Goal: Task Accomplishment & Management: Complete application form

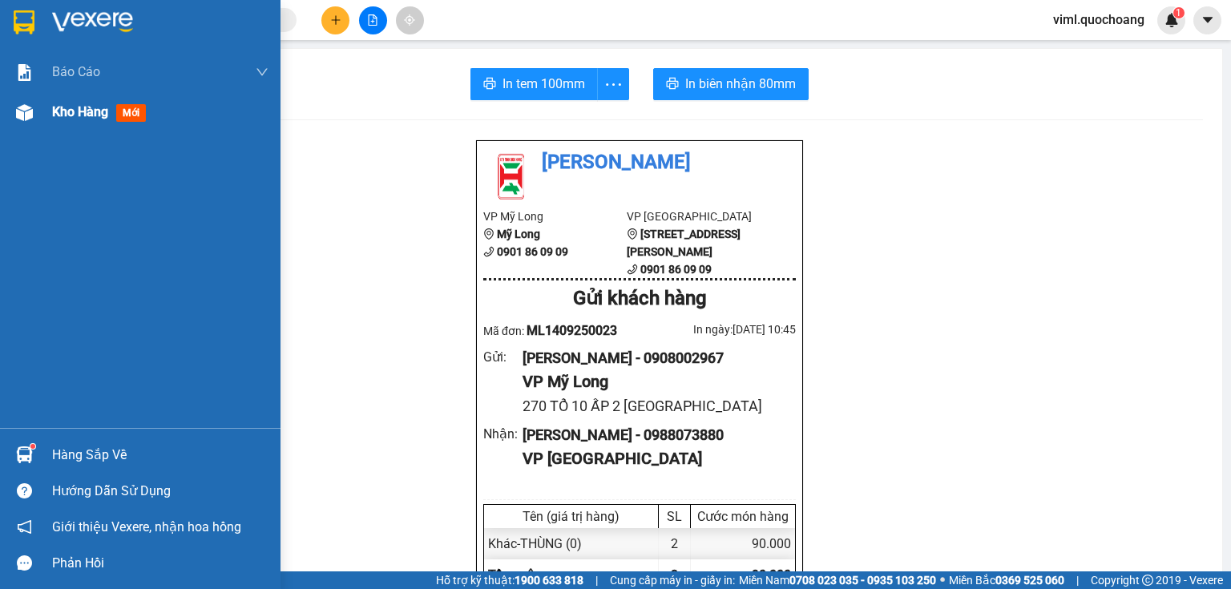
scroll to position [612, 0]
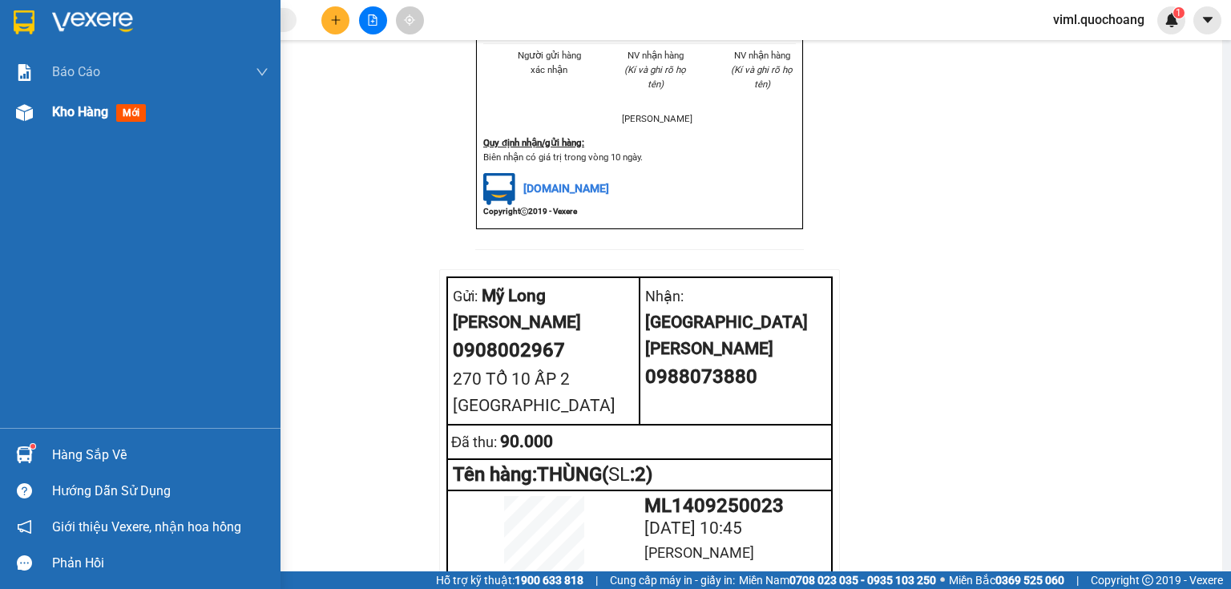
click at [117, 122] on div "Kho hàng mới" at bounding box center [160, 112] width 216 height 40
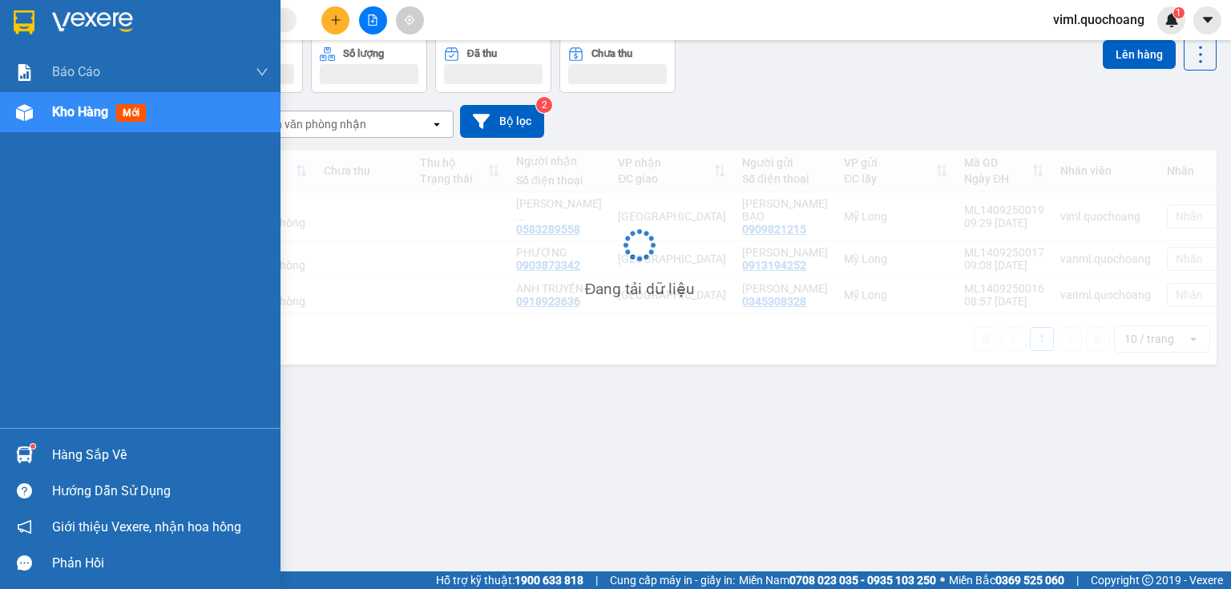
scroll to position [74, 0]
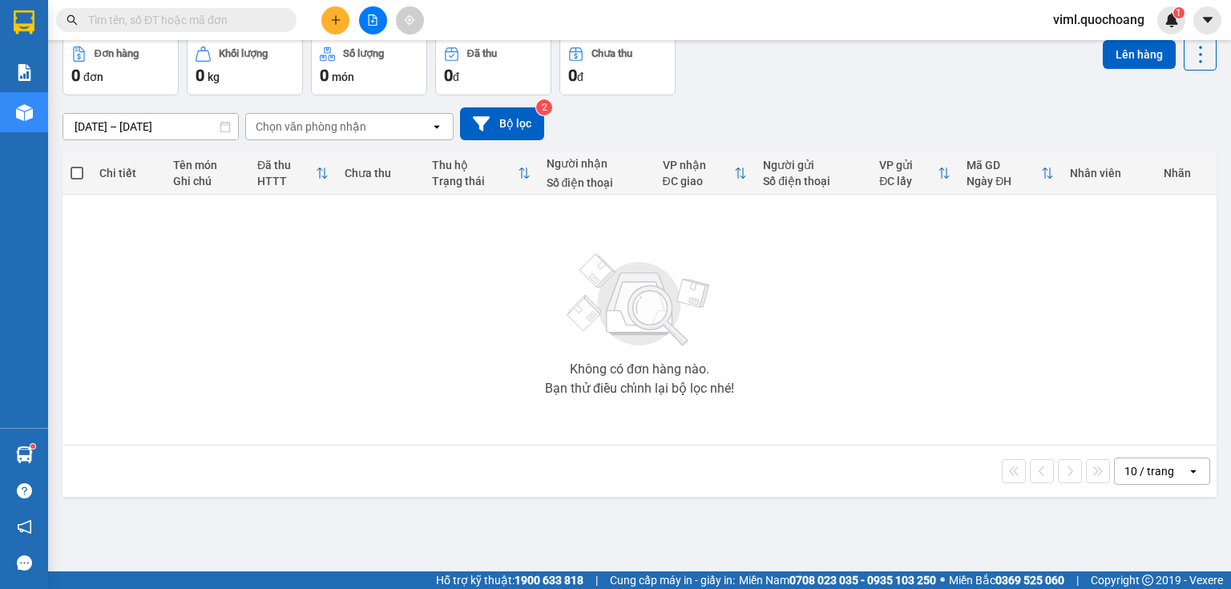
click at [328, 17] on button at bounding box center [335, 20] width 28 height 28
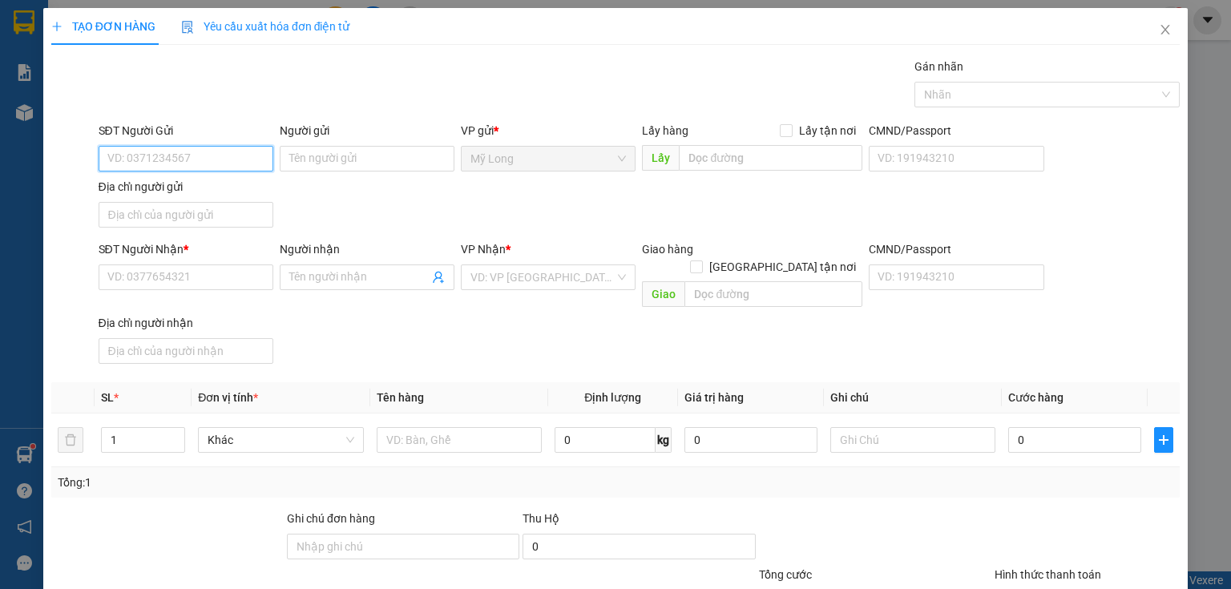
click at [167, 163] on input "SĐT Người Gửi" at bounding box center [186, 159] width 175 height 26
type input "0907536621"
click at [328, 167] on input "Người gửi" at bounding box center [367, 159] width 175 height 26
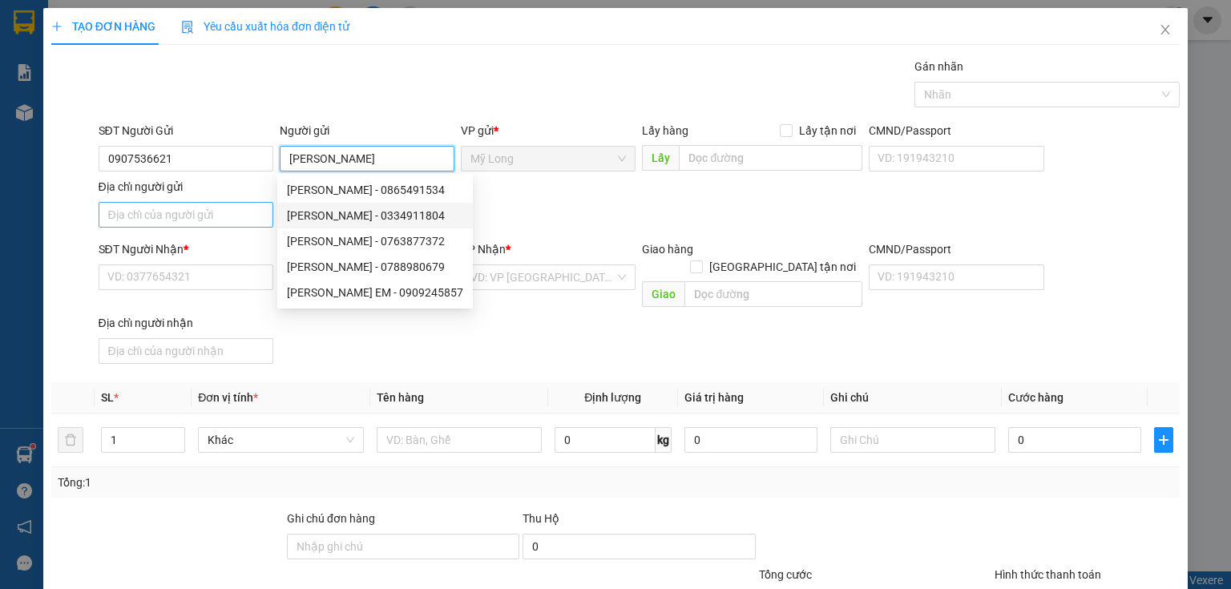
type input "[PERSON_NAME]"
click at [192, 207] on input "Địa chỉ người gửi" at bounding box center [186, 215] width 175 height 26
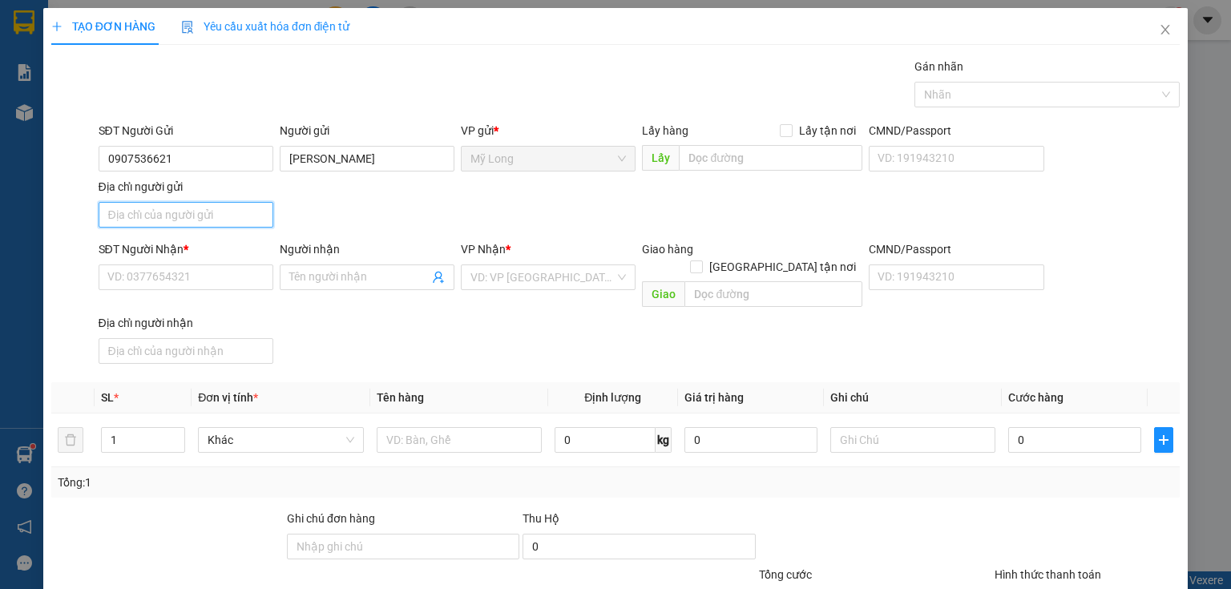
click at [147, 207] on input "Địa chỉ người gửi" at bounding box center [186, 215] width 175 height 26
type input "A"
type input "Â"
type input "ẤP HƯNG LỢI [GEOGRAPHIC_DATA]"
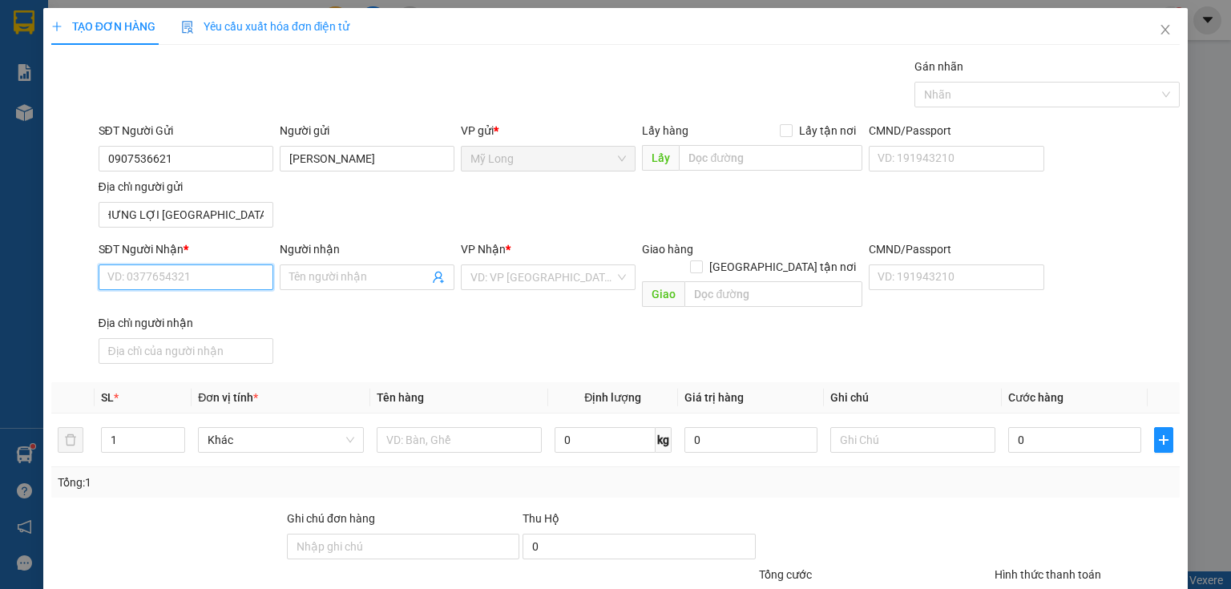
scroll to position [0, 0]
click at [189, 280] on input "SĐT Người Nhận *" at bounding box center [186, 277] width 175 height 26
type input "0932383977"
click at [208, 305] on div "0932383977 - ANH NGHĨA" at bounding box center [184, 309] width 154 height 18
type input "ANH NGHĨA"
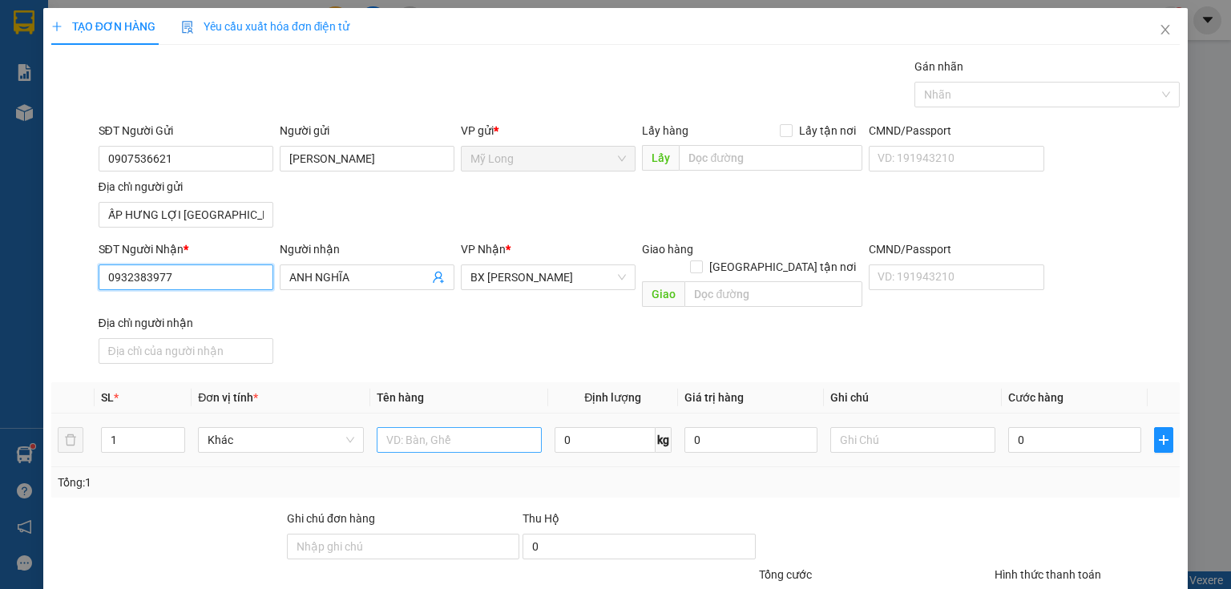
type input "0932383977"
click at [429, 427] on input "text" at bounding box center [459, 440] width 165 height 26
type input "XE MÁY + BAO THƯ"
click at [160, 428] on input "1" at bounding box center [143, 440] width 83 height 24
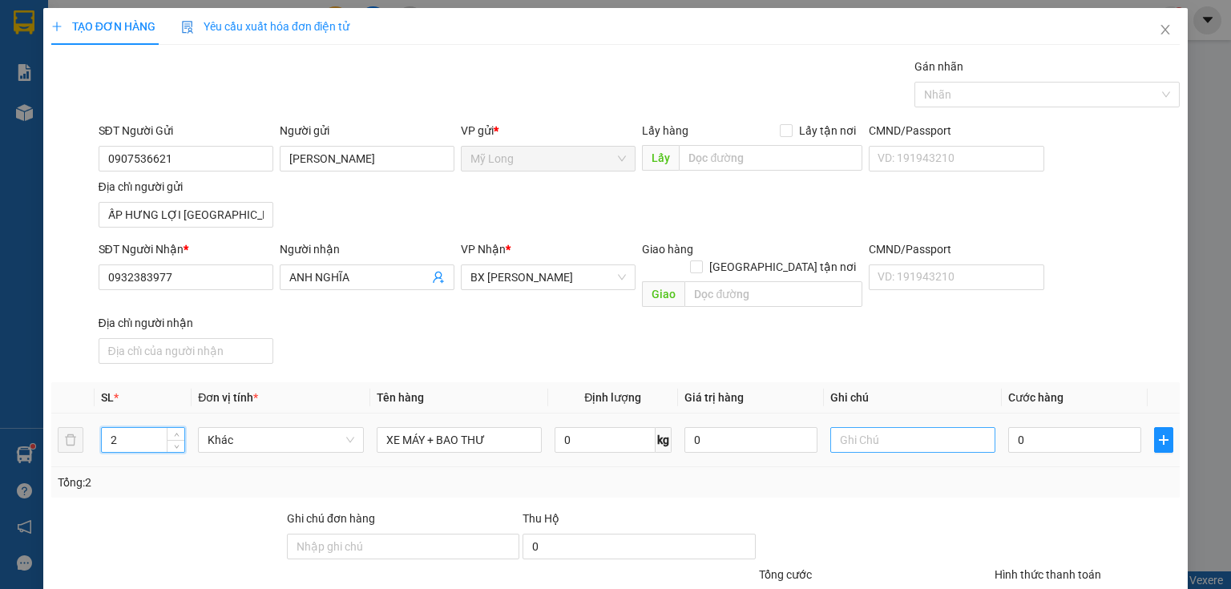
type input "2"
click at [888, 427] on input "text" at bounding box center [912, 440] width 165 height 26
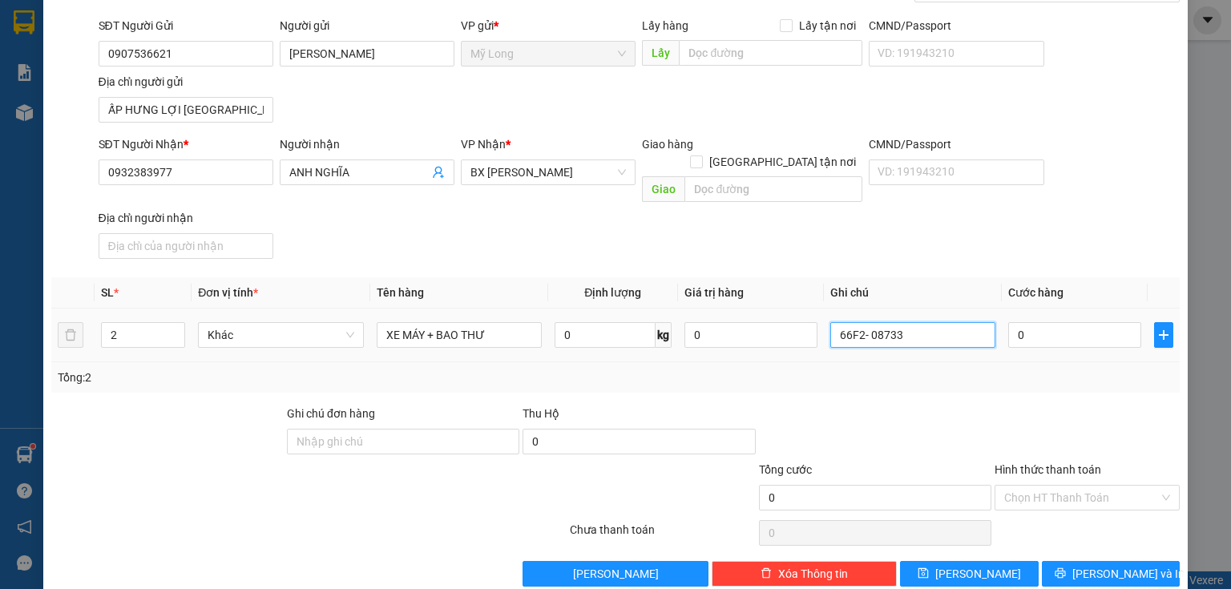
scroll to position [114, 0]
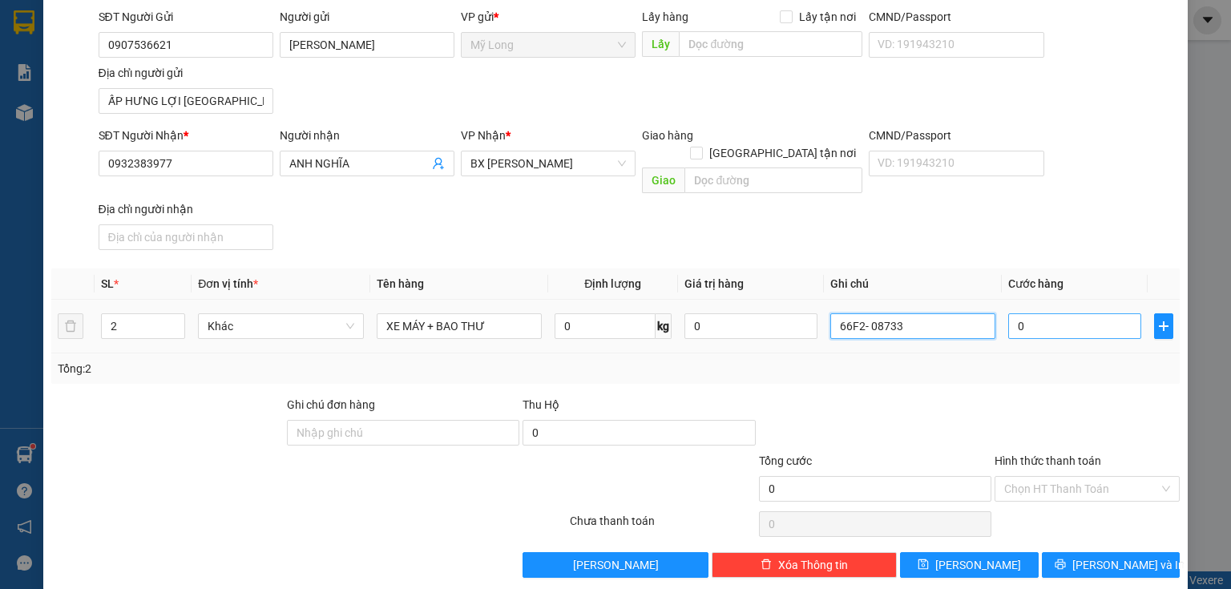
type input "66F2- 08733"
click at [1032, 313] on input "0" at bounding box center [1074, 326] width 133 height 26
type input "3"
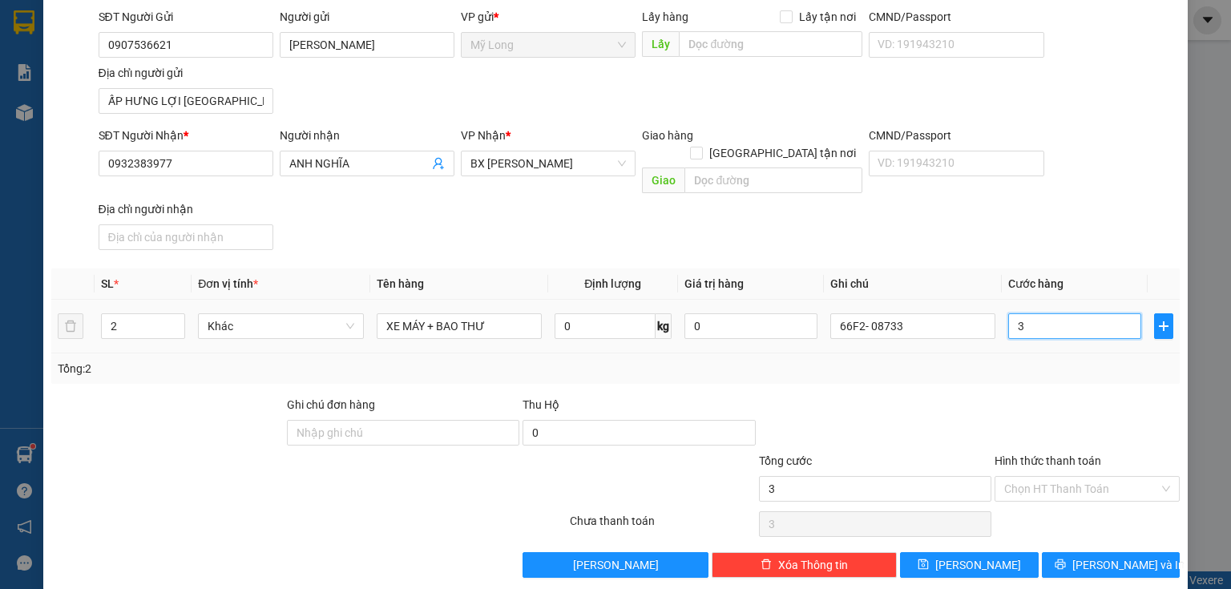
type input "30"
type input "300"
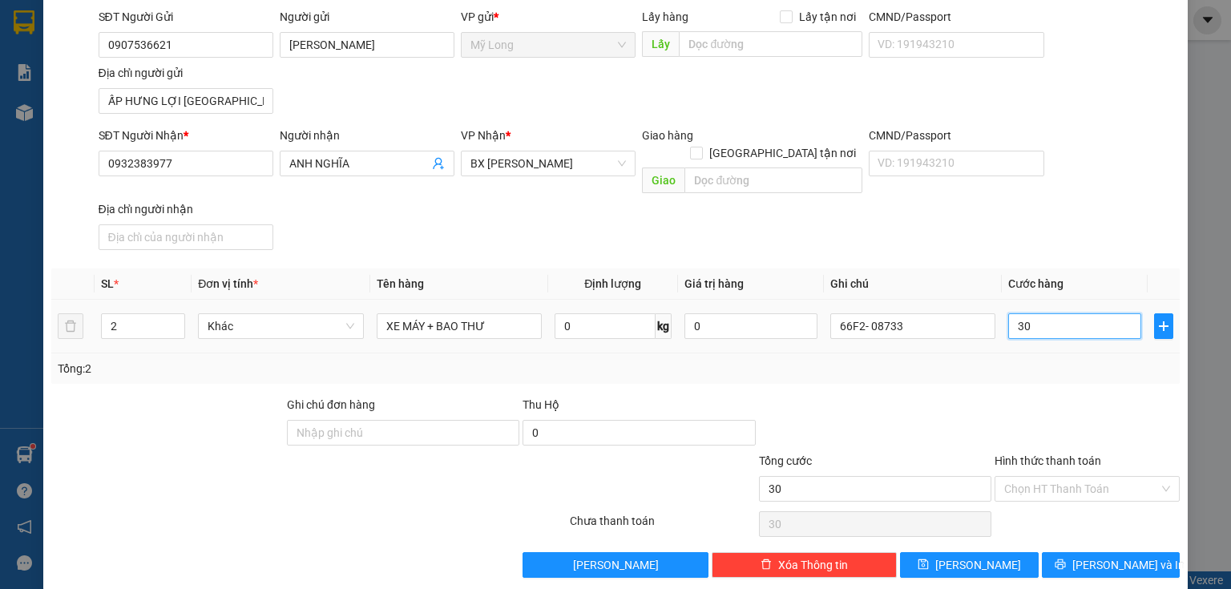
type input "300"
type input "300.000"
click at [922, 476] on input "300.000" at bounding box center [875, 489] width 232 height 26
click at [1011, 477] on input "Hình thức thanh toán" at bounding box center [1081, 489] width 155 height 24
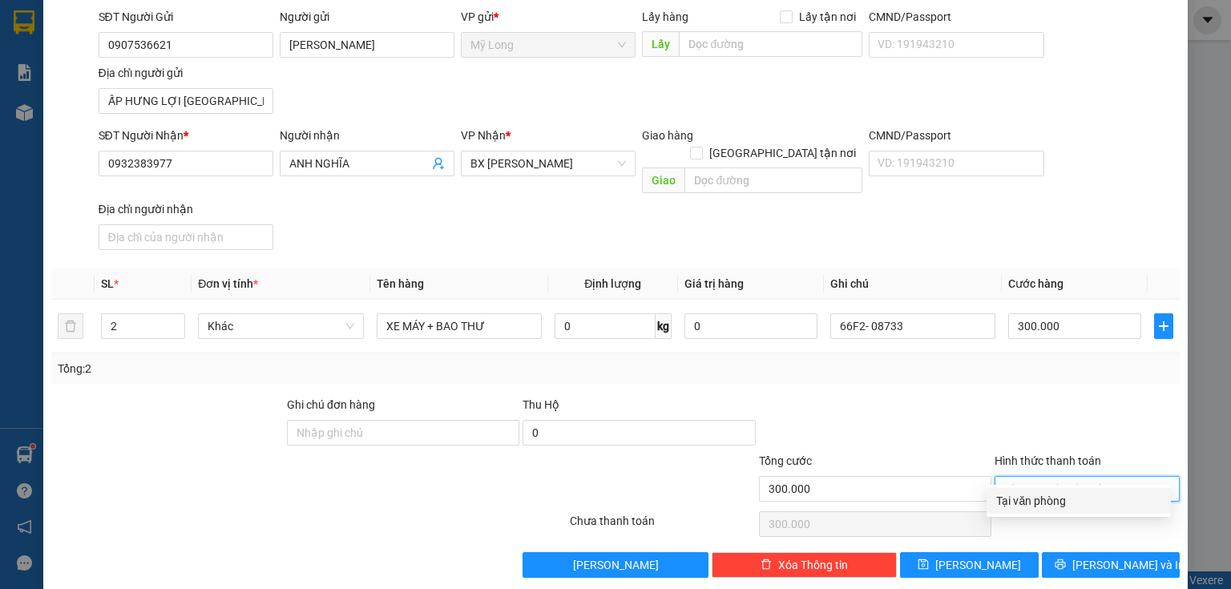
click at [1009, 500] on div "Tại văn phòng" at bounding box center [1078, 501] width 165 height 18
type input "0"
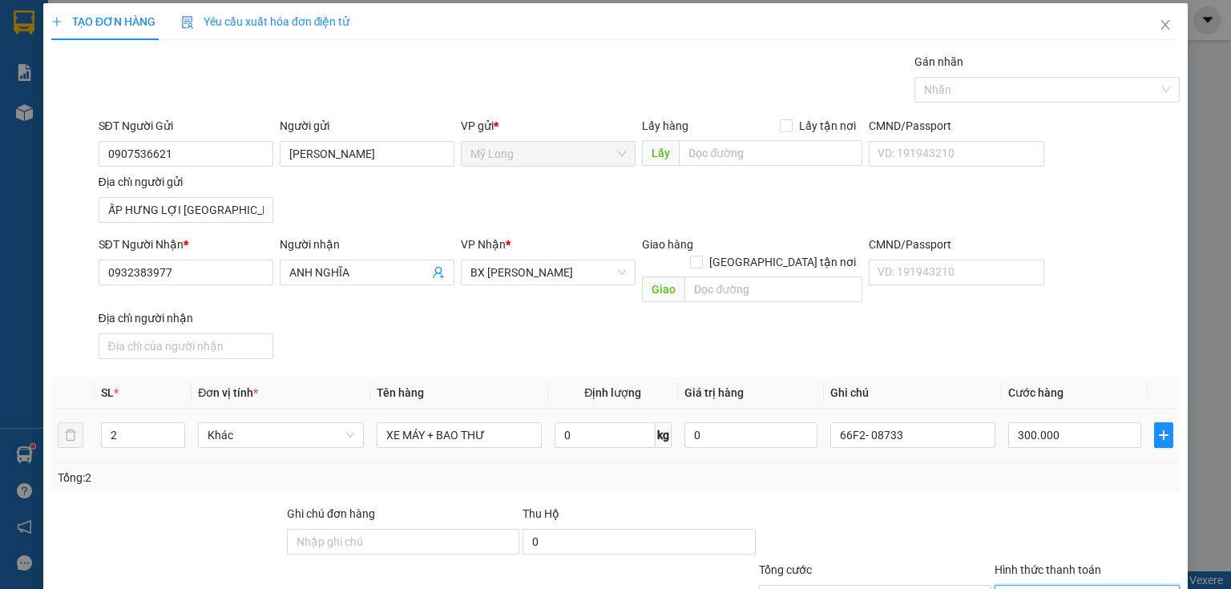
scroll to position [0, 0]
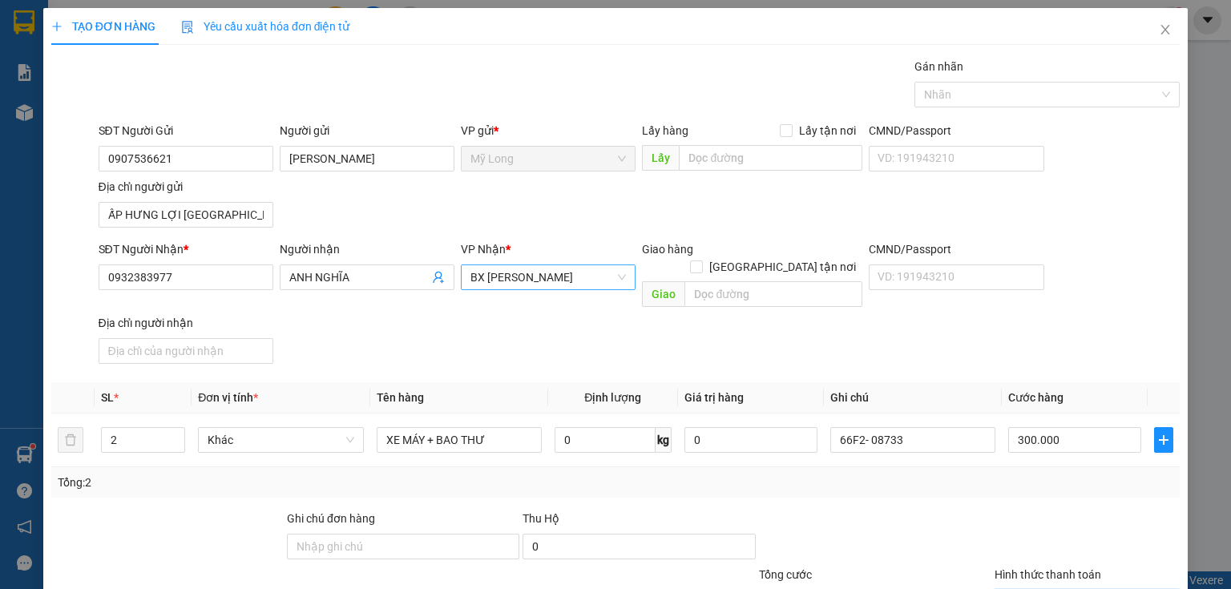
click at [532, 280] on span "BX [PERSON_NAME]" at bounding box center [547, 277] width 155 height 24
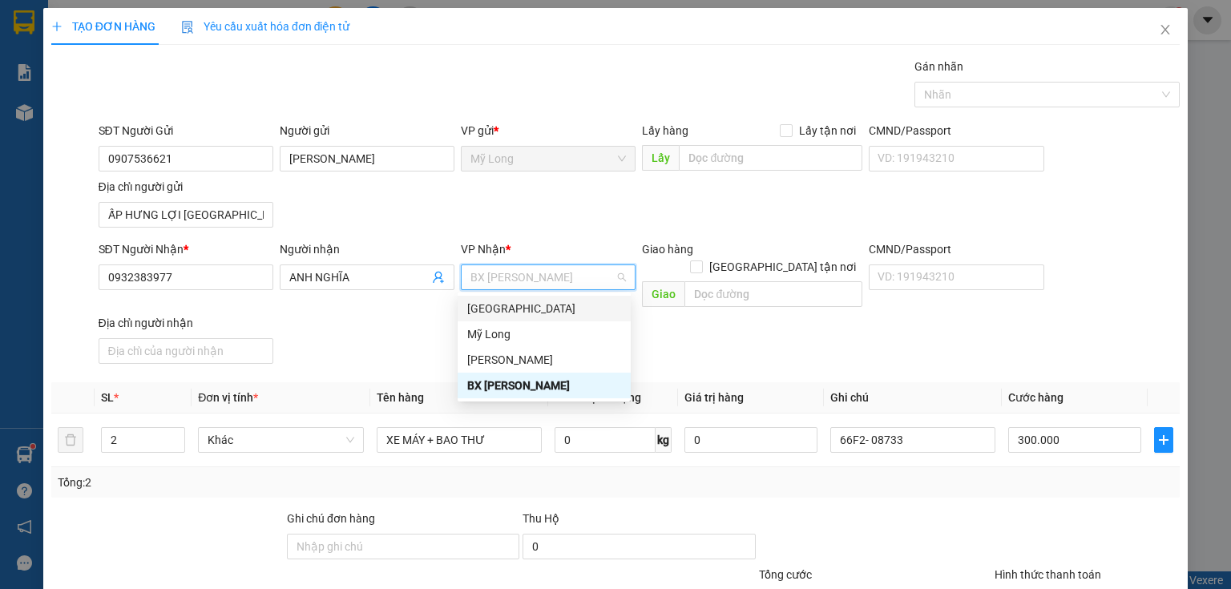
click at [523, 308] on div "[GEOGRAPHIC_DATA]" at bounding box center [544, 309] width 154 height 18
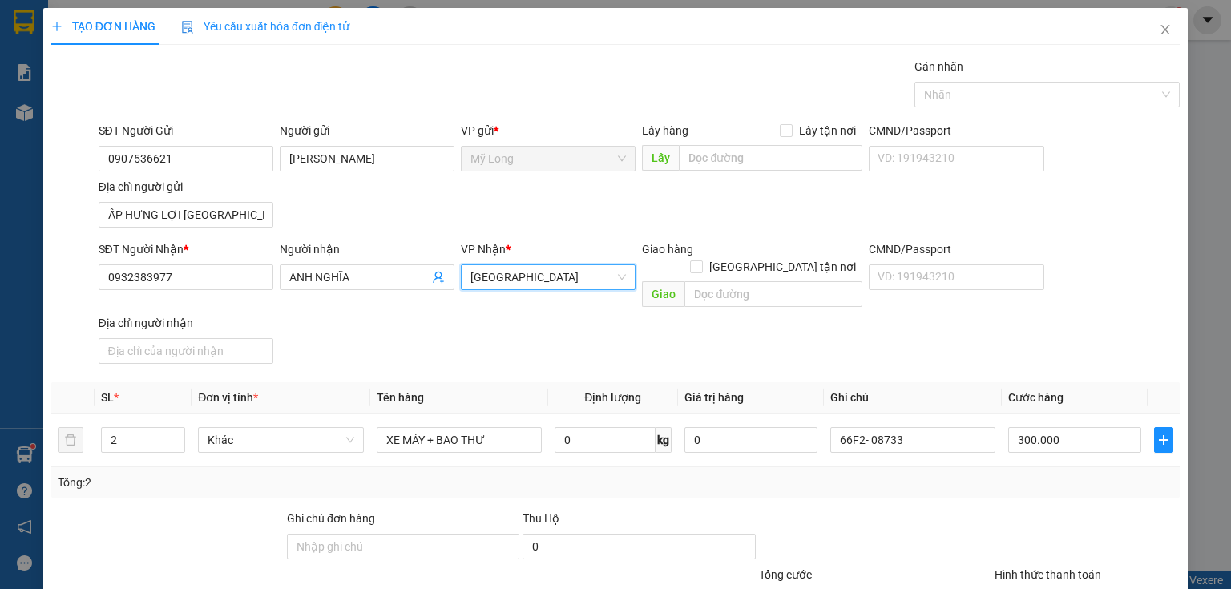
scroll to position [114, 0]
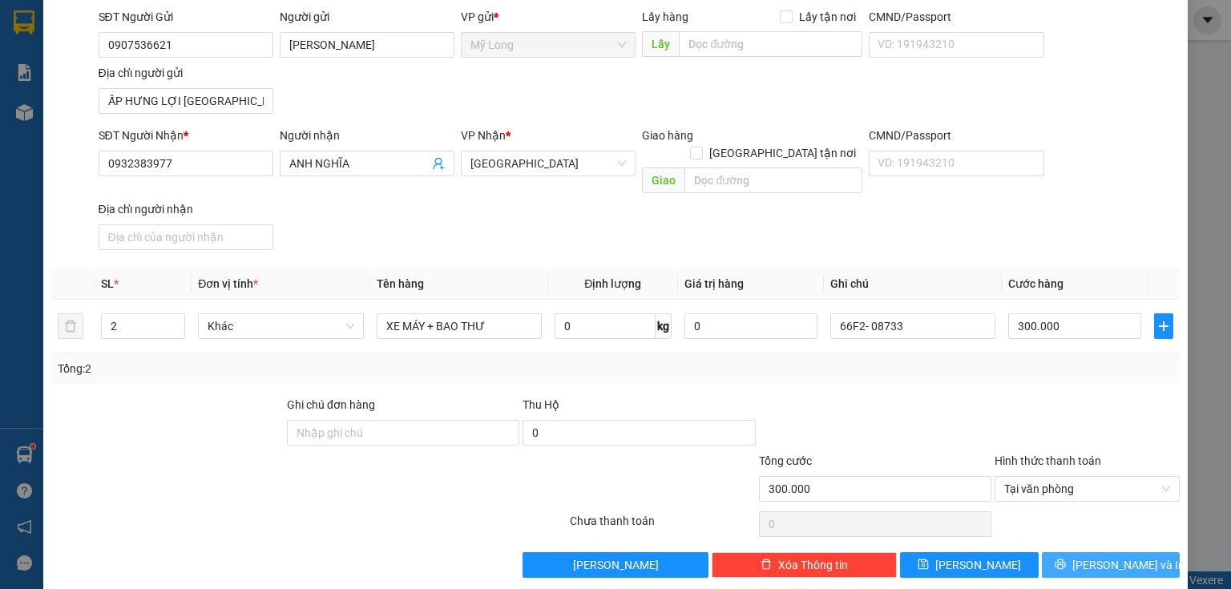
click at [1094, 556] on span "[PERSON_NAME] và In" at bounding box center [1128, 565] width 112 height 18
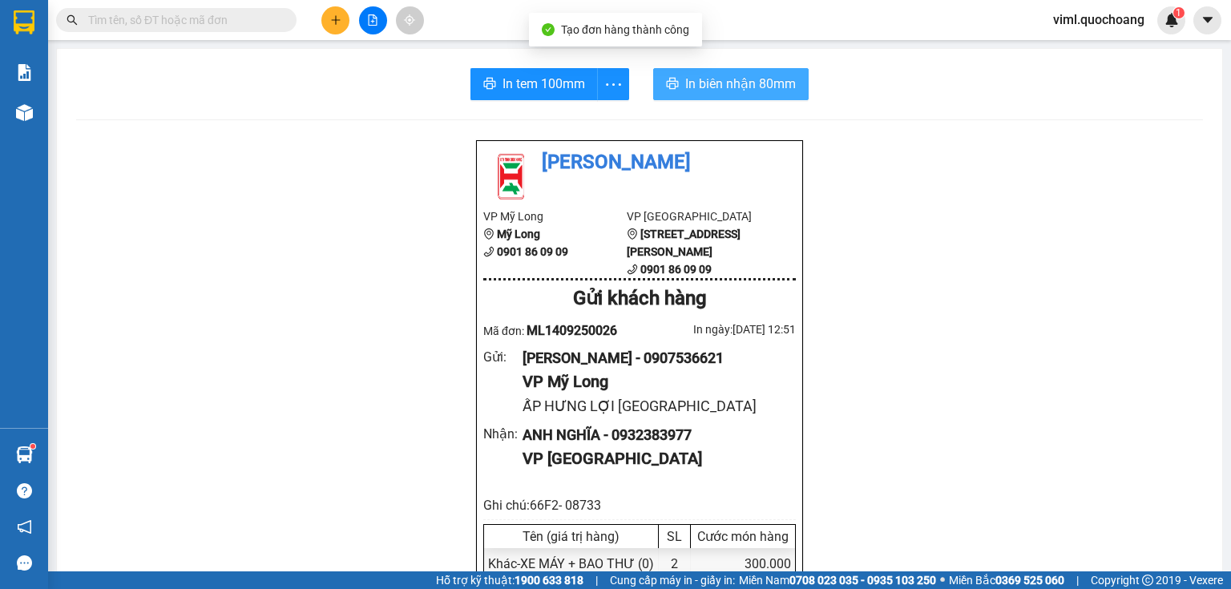
click at [707, 86] on span "In biên nhận 80mm" at bounding box center [740, 84] width 111 height 20
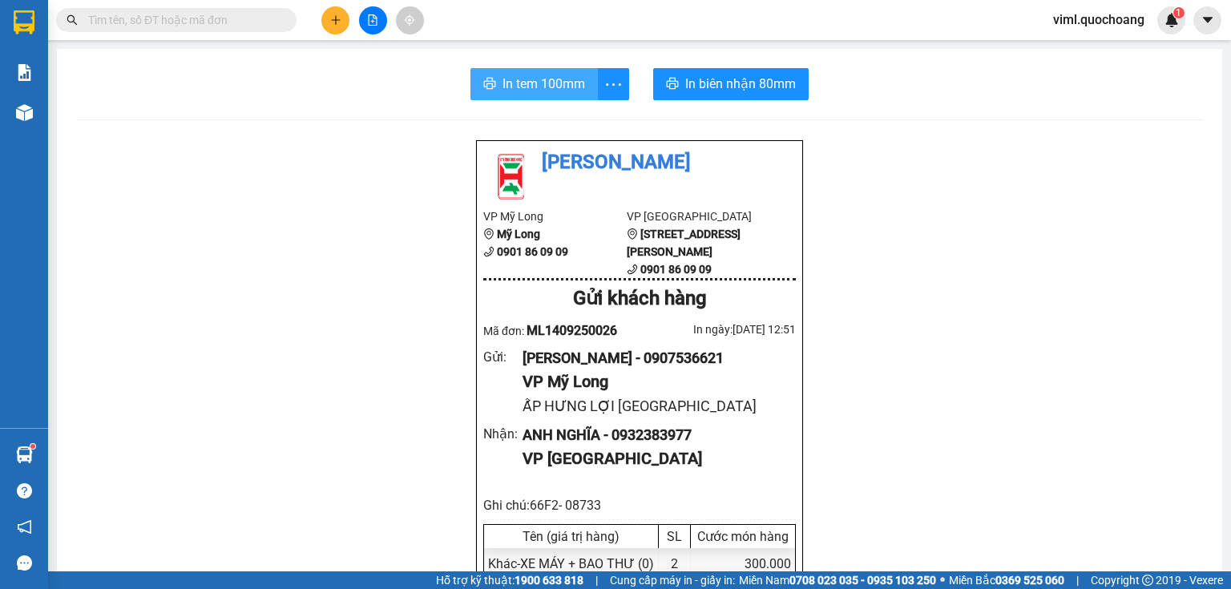
click at [558, 91] on span "In tem 100mm" at bounding box center [543, 84] width 83 height 20
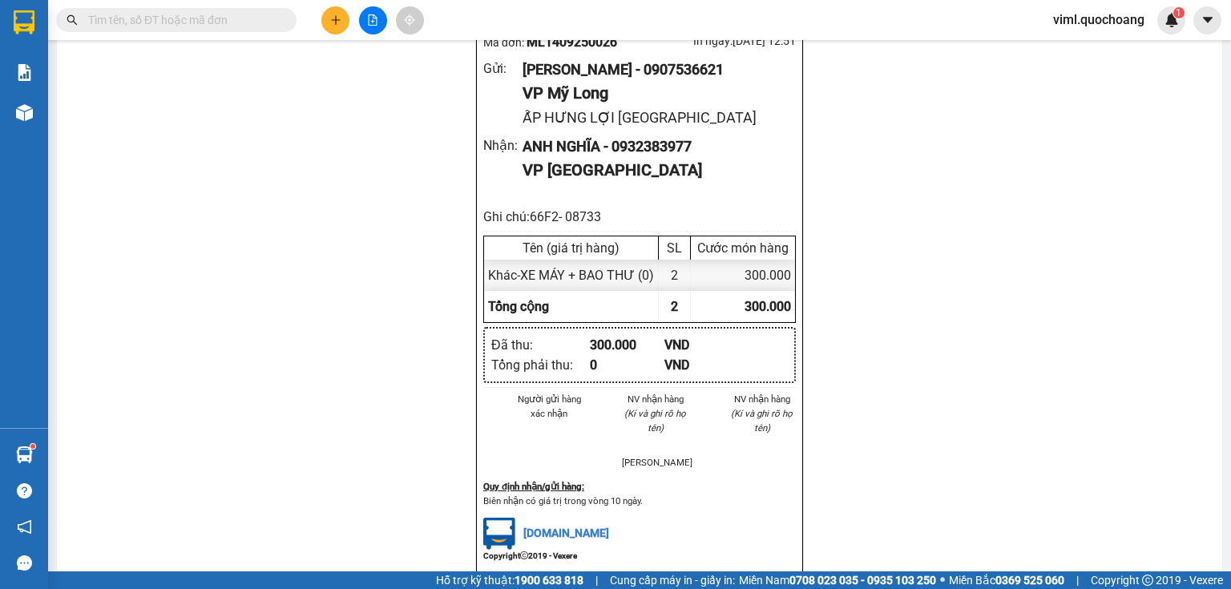
scroll to position [320, 0]
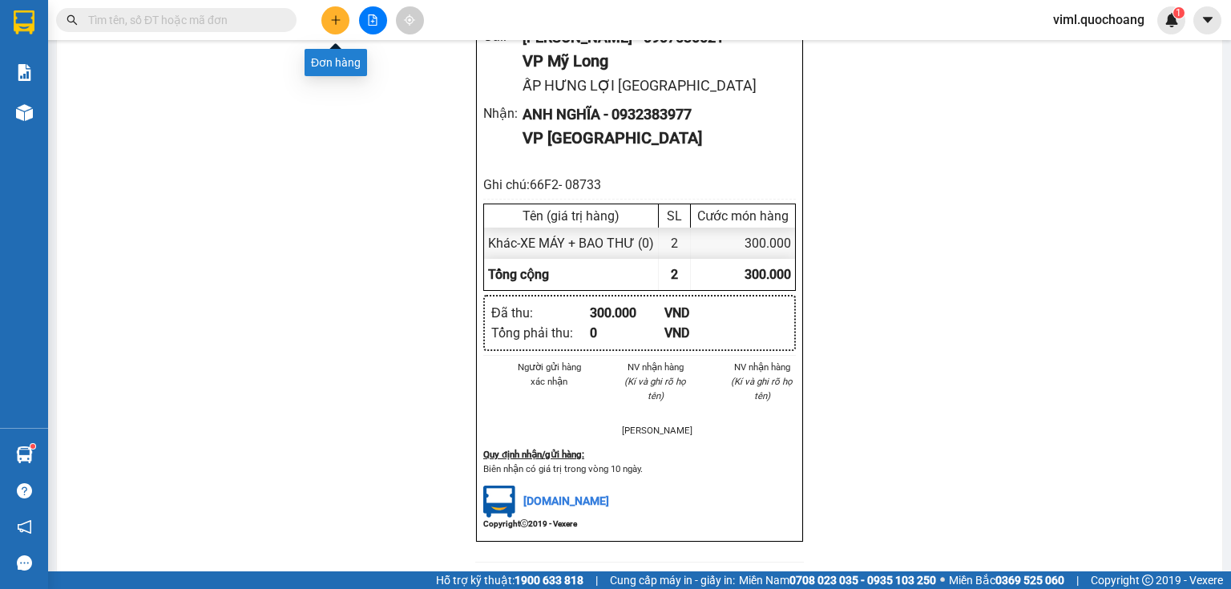
click at [332, 14] on icon "plus" at bounding box center [335, 19] width 11 height 11
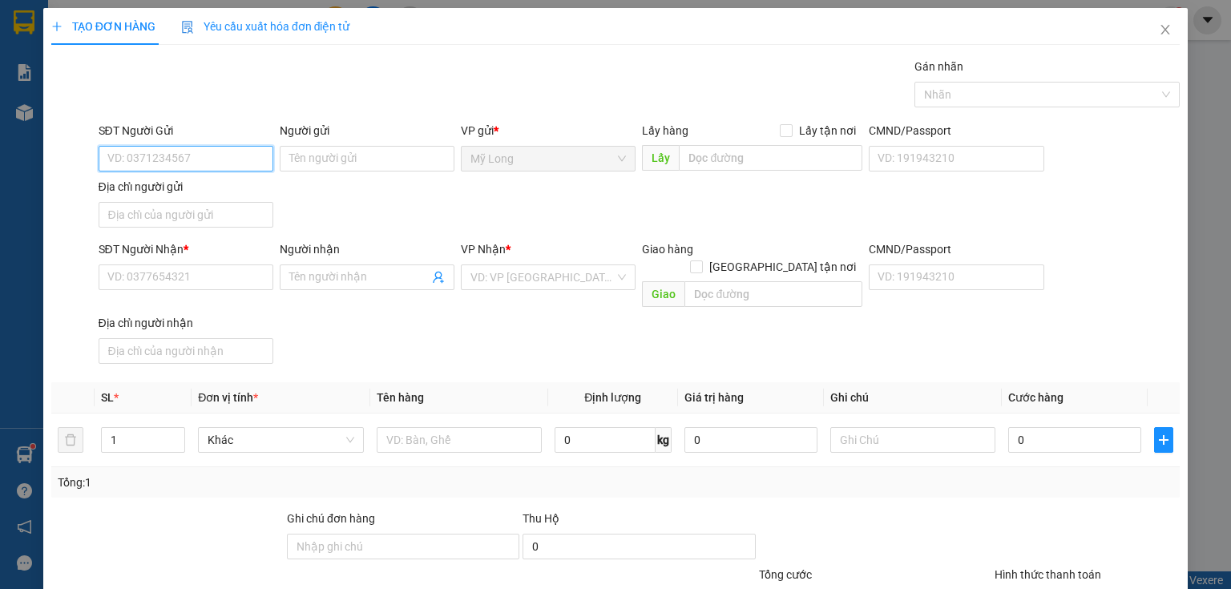
click at [201, 165] on input "SĐT Người Gửi" at bounding box center [186, 159] width 175 height 26
type input "0704809729"
click at [250, 202] on div "0704809729 - [PERSON_NAME]" at bounding box center [186, 190] width 177 height 26
type input "[PERSON_NAME]"
type input "0704809729"
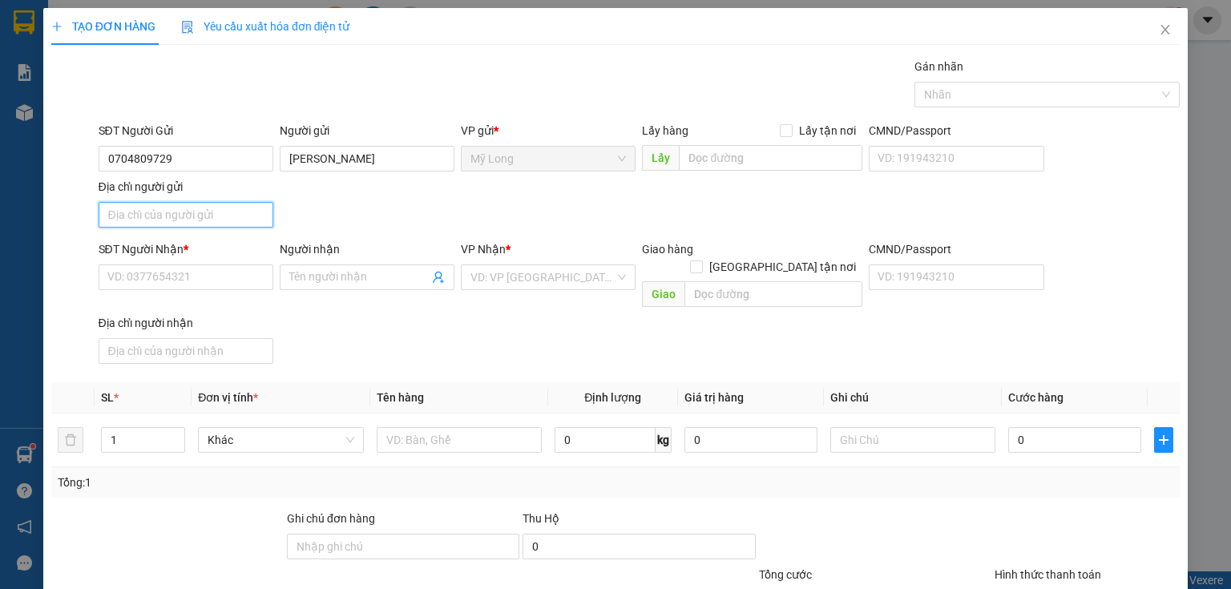
click at [246, 215] on input "Địa chỉ người gửi" at bounding box center [186, 215] width 175 height 26
type input "A"
type input "Â"
drag, startPoint x: 180, startPoint y: 216, endPoint x: 192, endPoint y: 220, distance: 12.9
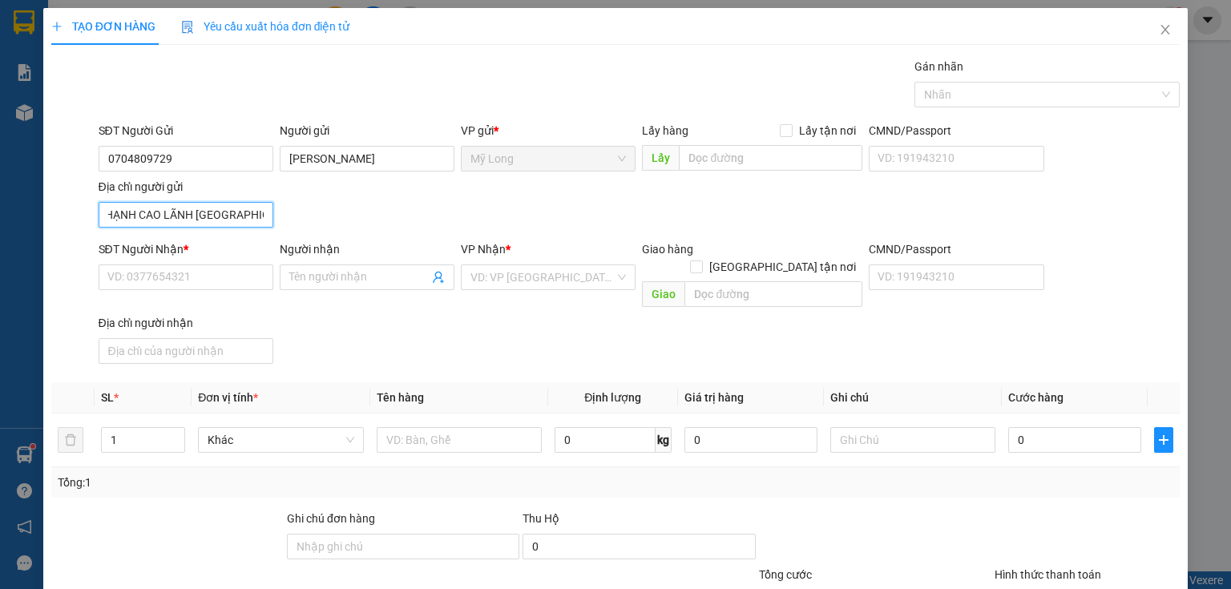
click at [192, 220] on input "ẤP BÌNH MỸ B BÌNH THẠNH CAO LÃNH [GEOGRAPHIC_DATA]" at bounding box center [186, 215] width 175 height 26
type input "ẤP BÌNH MỸ [GEOGRAPHIC_DATA]"
click at [195, 271] on input "SĐT Người Nhận *" at bounding box center [186, 277] width 175 height 26
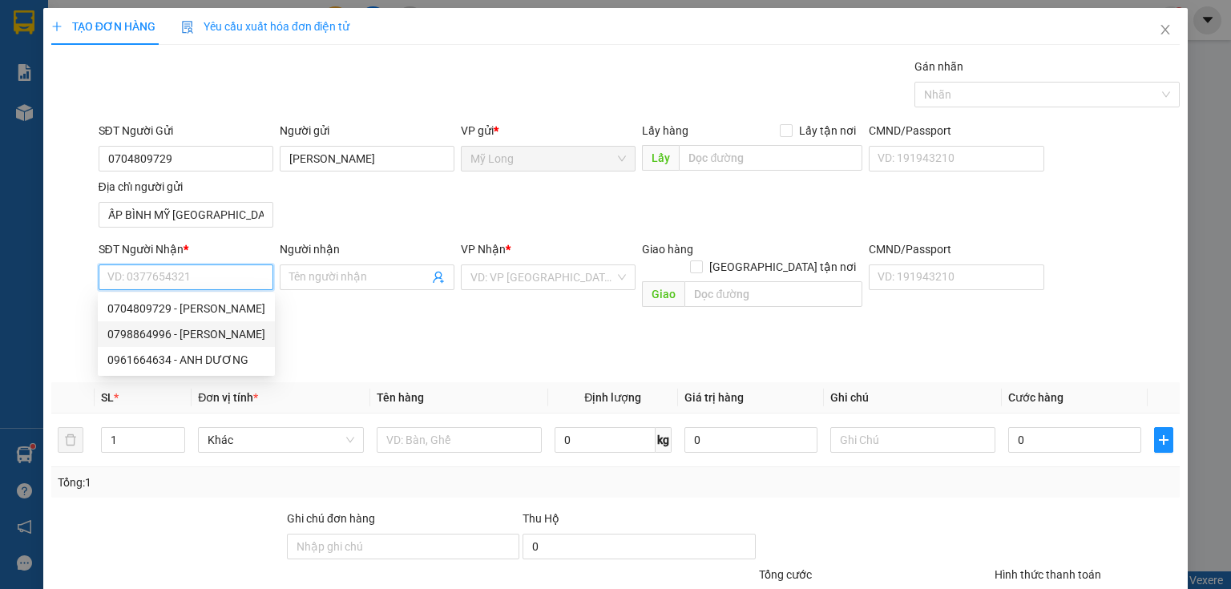
click at [255, 340] on div "0798864996 - [PERSON_NAME]" at bounding box center [186, 334] width 158 height 18
type input "0798864996"
type input "[PERSON_NAME]"
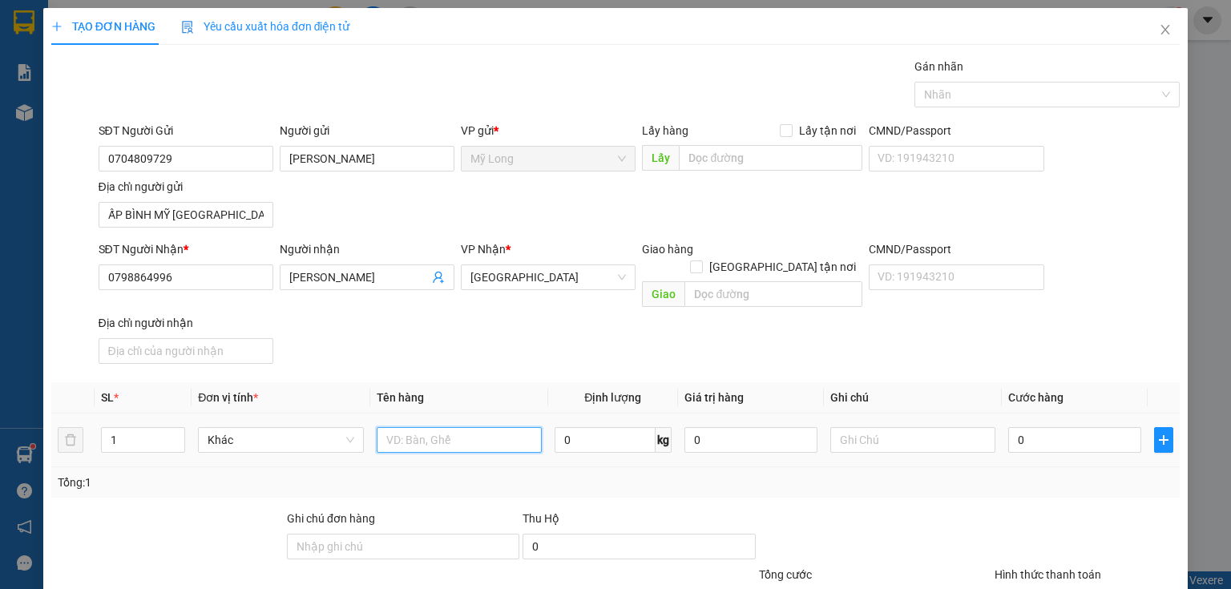
click at [445, 427] on input "text" at bounding box center [459, 440] width 165 height 26
type input "THÙNG"
click at [1040, 435] on div "0" at bounding box center [1074, 440] width 133 height 32
click at [1040, 427] on input "0" at bounding box center [1074, 440] width 133 height 26
type input "7"
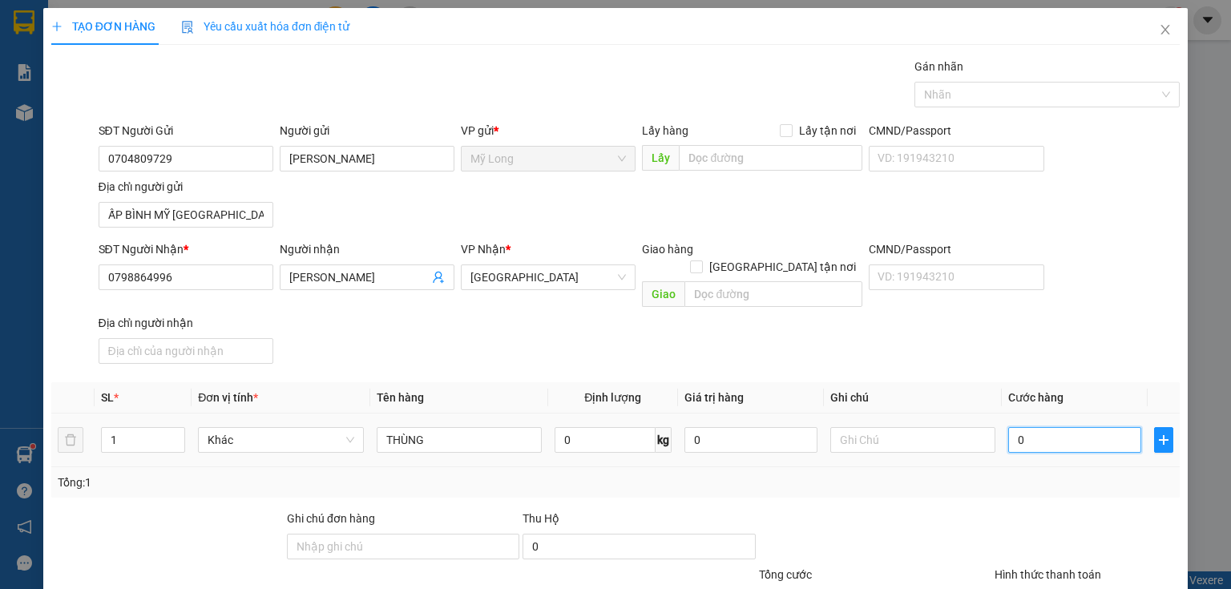
type input "7"
type input "70"
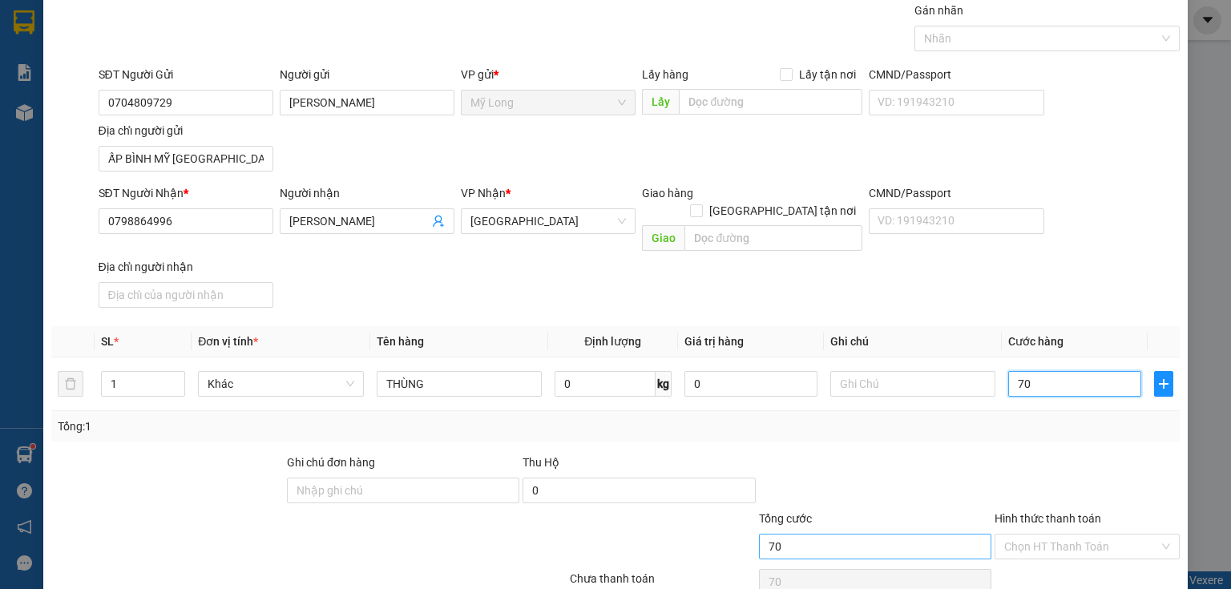
scroll to position [114, 0]
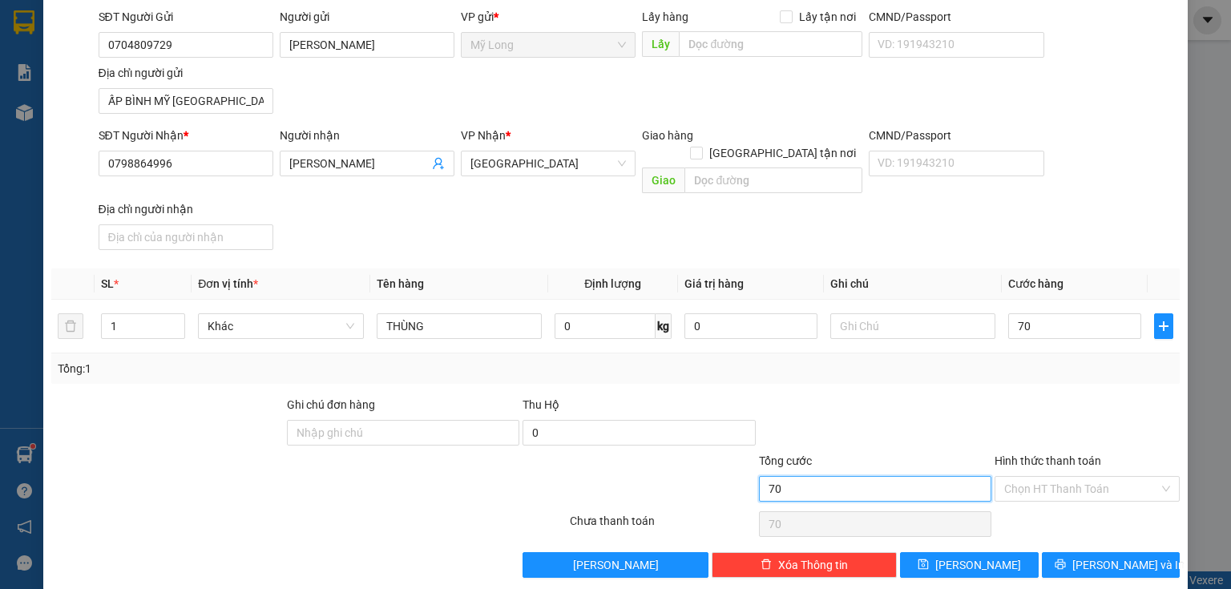
type input "70.000"
click at [922, 476] on input "70.000" at bounding box center [875, 489] width 232 height 26
click at [1065, 558] on icon "printer" at bounding box center [1059, 563] width 11 height 11
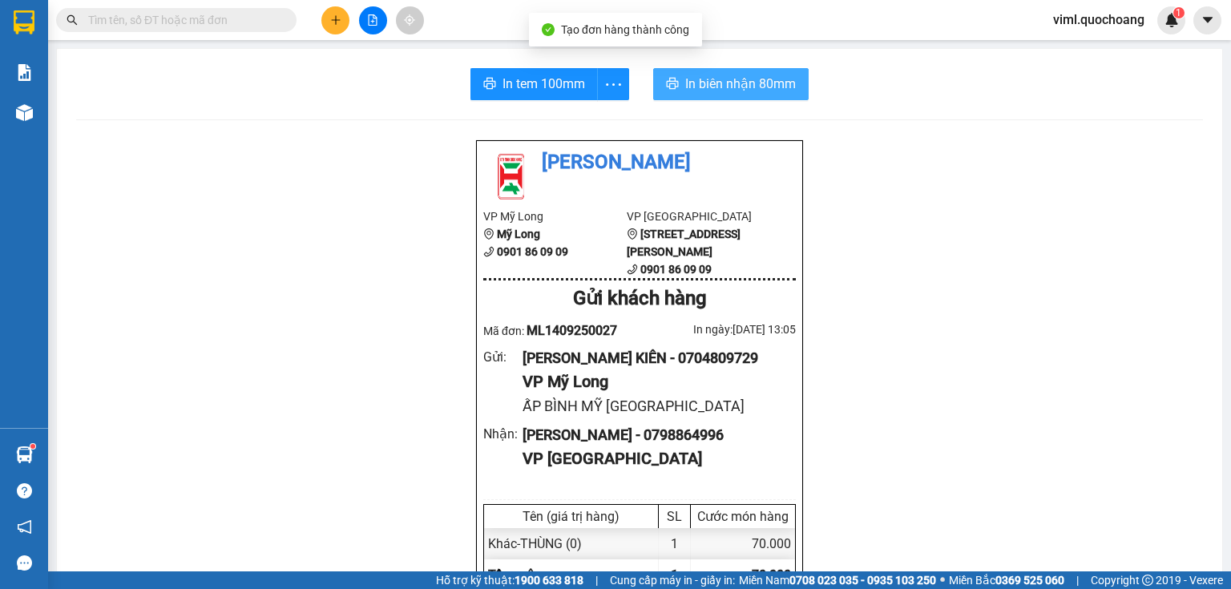
click at [696, 76] on span "In biên nhận 80mm" at bounding box center [740, 84] width 111 height 20
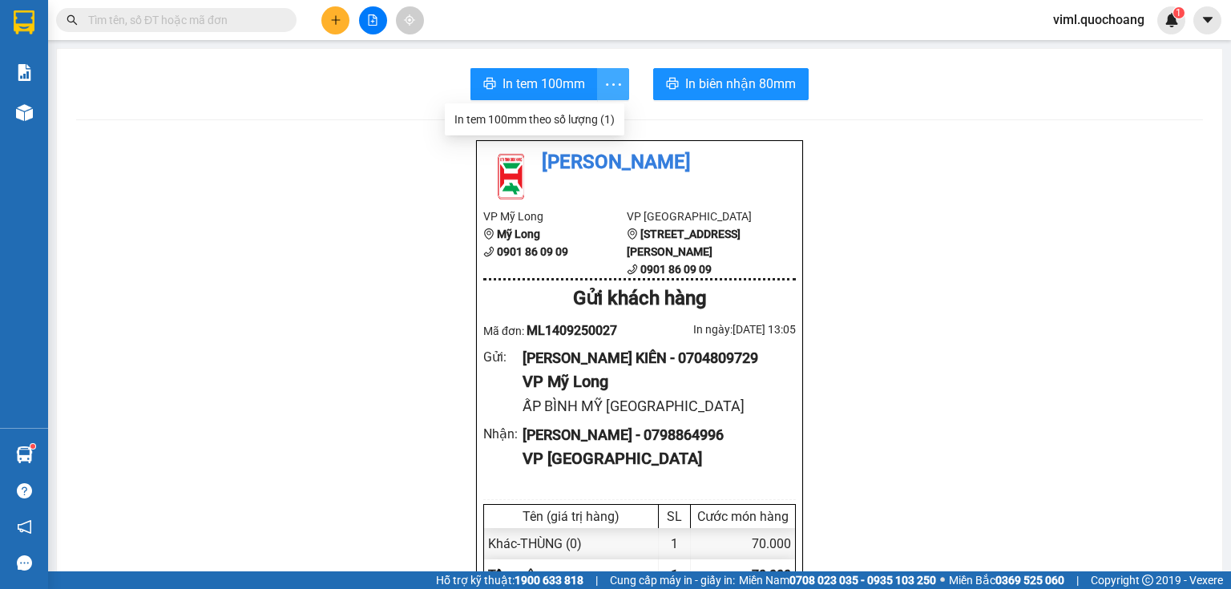
click at [598, 83] on span "more" at bounding box center [613, 85] width 30 height 20
click at [572, 77] on span "In tem 100mm" at bounding box center [543, 84] width 83 height 20
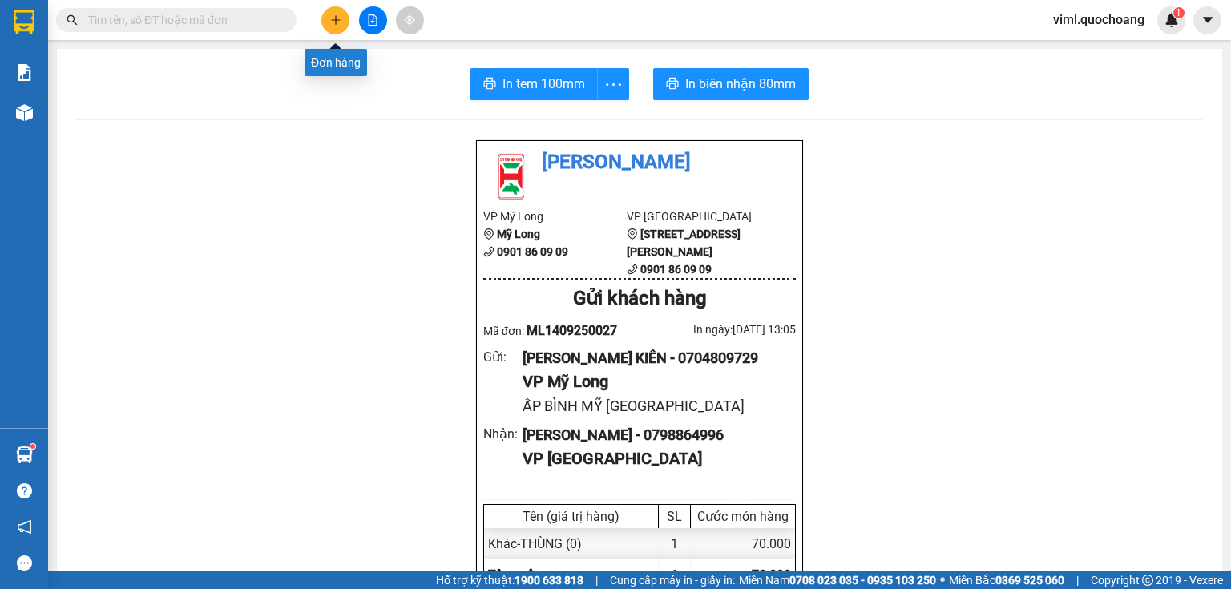
click at [331, 19] on icon "plus" at bounding box center [335, 19] width 9 height 1
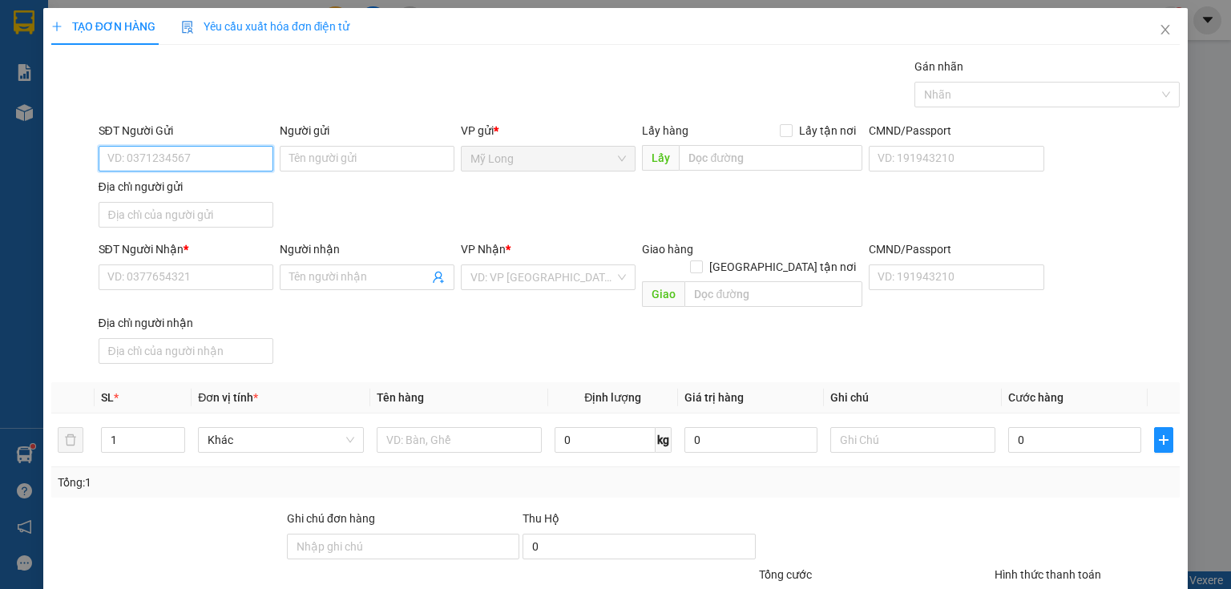
click at [208, 166] on input "SĐT Người Gửi" at bounding box center [186, 159] width 175 height 26
type input "0907672117"
click at [179, 190] on div "0907672117 - [PERSON_NAME]" at bounding box center [186, 190] width 158 height 18
type input "[PERSON_NAME]"
type input "0907672117"
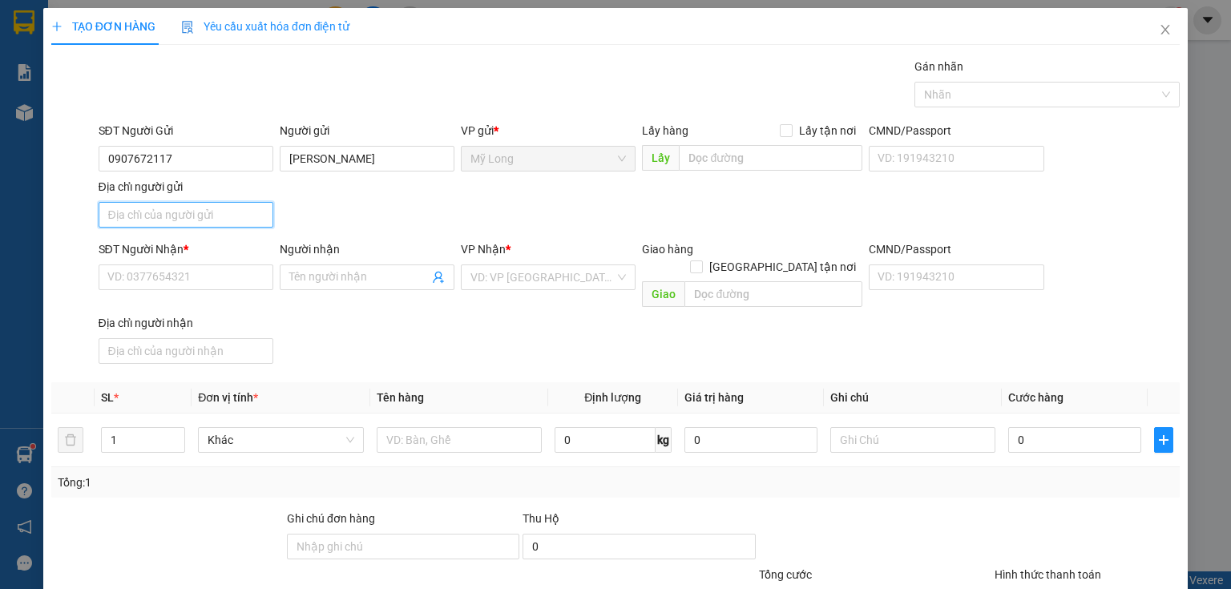
click at [202, 219] on input "Địa chỉ người gửi" at bounding box center [186, 215] width 175 height 26
type input "A"
type input "Â"
type input "ẤP 2 BÌNH HÀNG [GEOGRAPHIC_DATA]"
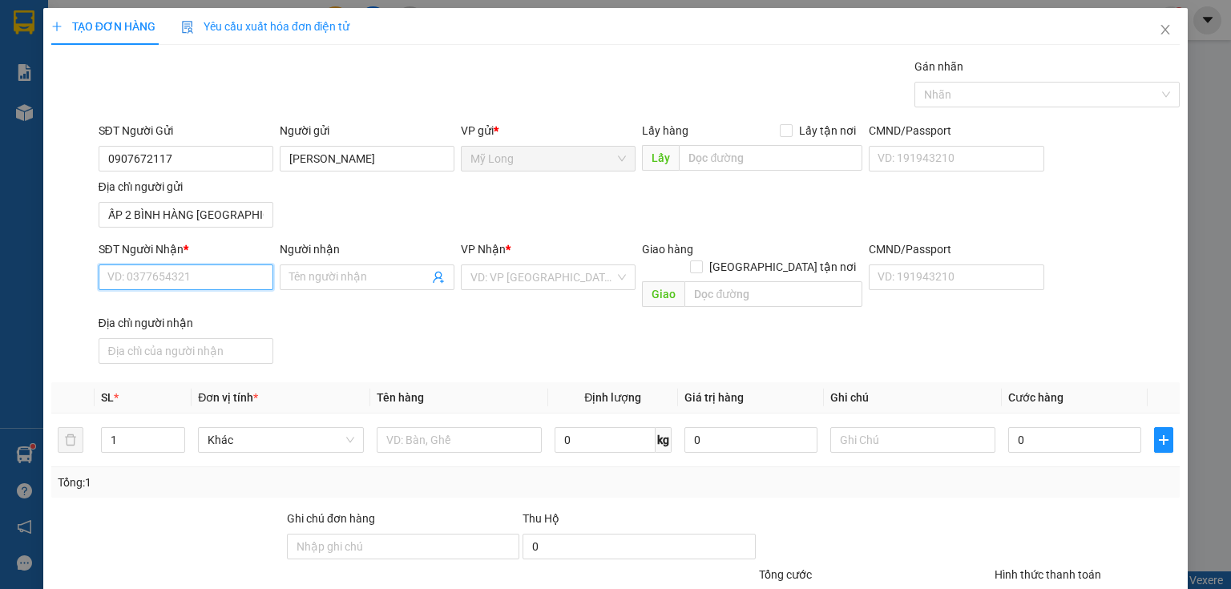
click at [208, 272] on input "SĐT Người Nhận *" at bounding box center [186, 277] width 175 height 26
click at [207, 330] on div "0908936337 - MAI" at bounding box center [186, 334] width 158 height 18
type input "0908936337"
type input "MAI"
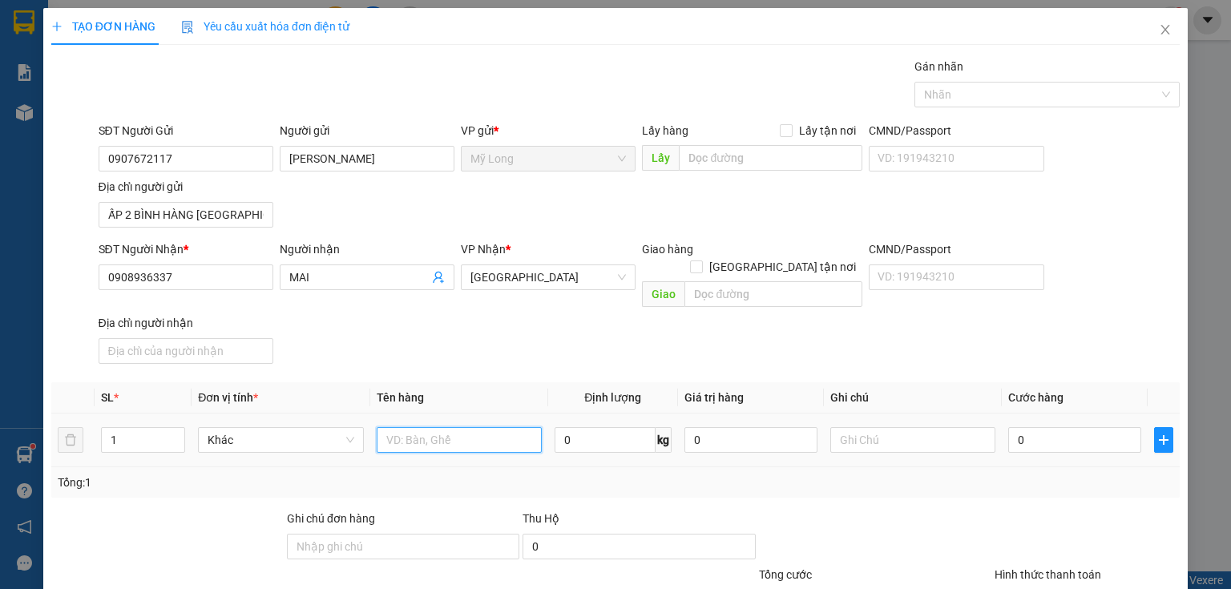
click at [437, 429] on input "text" at bounding box center [459, 440] width 165 height 26
type input "THÙNG+BỌC"
click at [141, 428] on input "1" at bounding box center [143, 440] width 83 height 24
type input "2"
click at [1033, 427] on input "0" at bounding box center [1074, 440] width 133 height 26
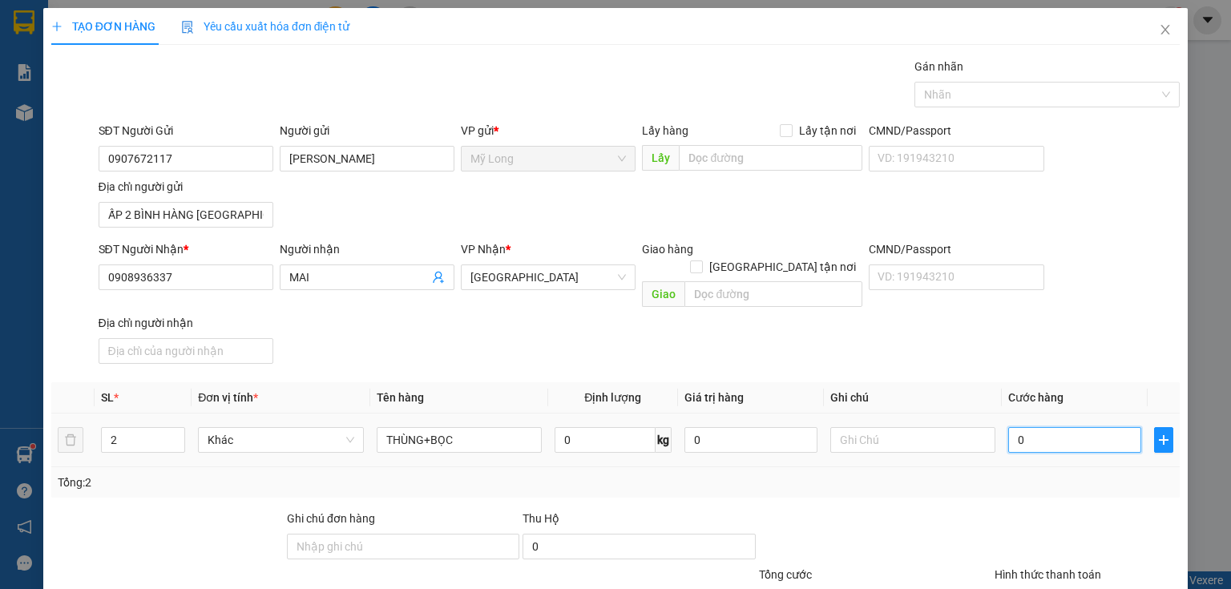
click at [1033, 427] on input "0" at bounding box center [1074, 440] width 133 height 26
click at [1050, 427] on input "0" at bounding box center [1074, 440] width 133 height 26
click at [1051, 427] on input "0" at bounding box center [1074, 440] width 133 height 26
type input "08"
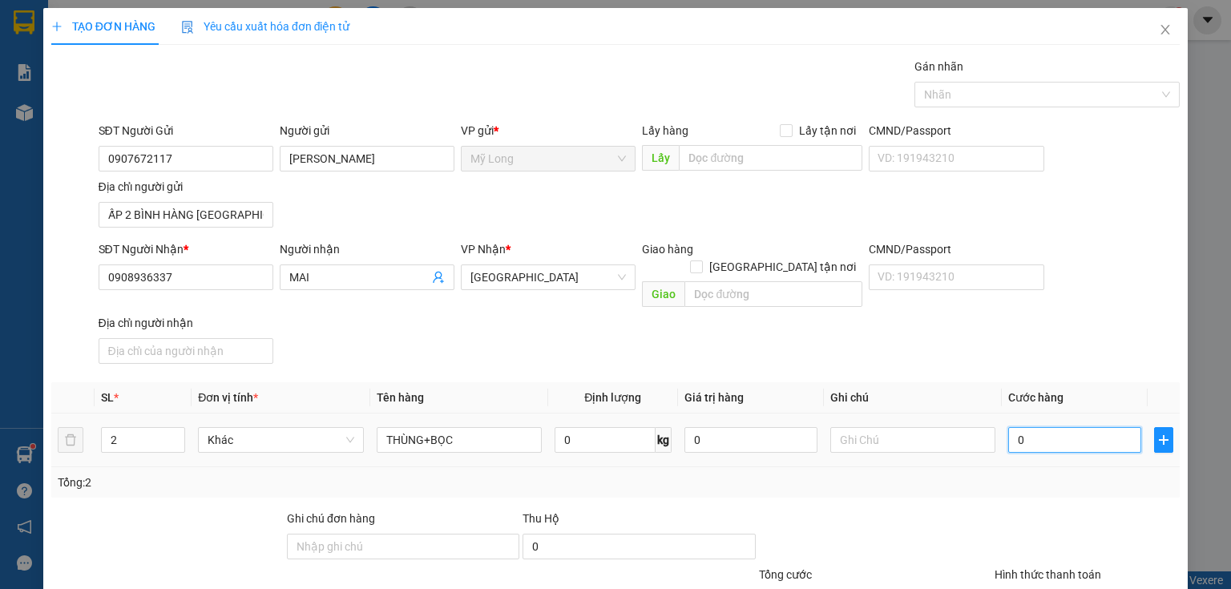
type input "8"
type input "080"
type input "80"
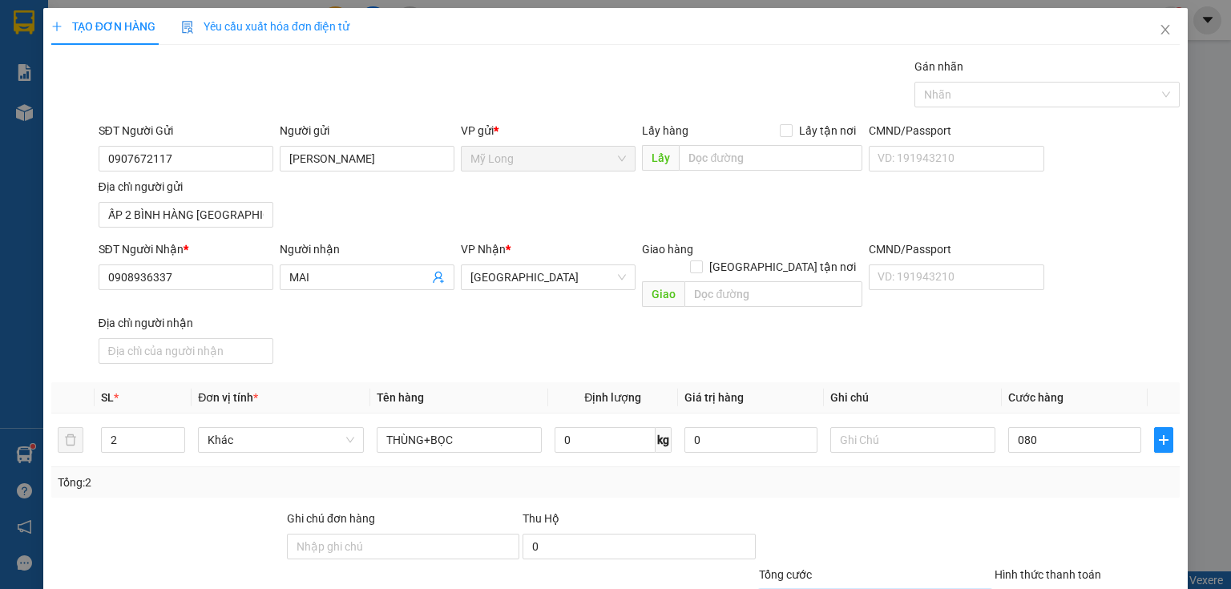
type input "80.000"
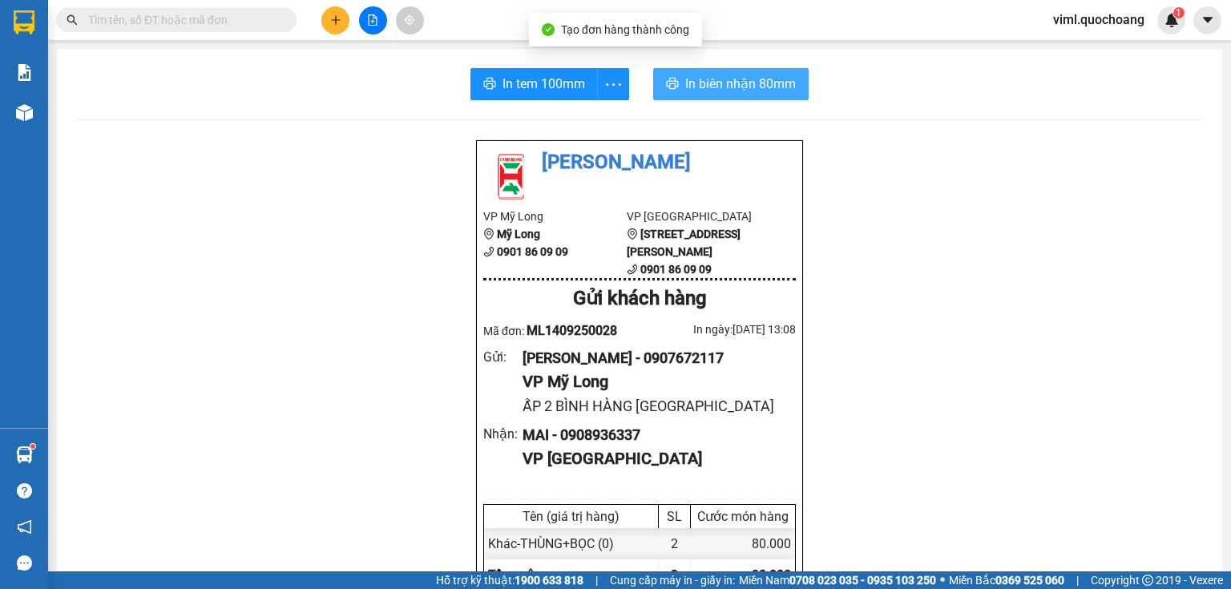
click at [704, 96] on button "In biên nhận 80mm" at bounding box center [730, 84] width 155 height 32
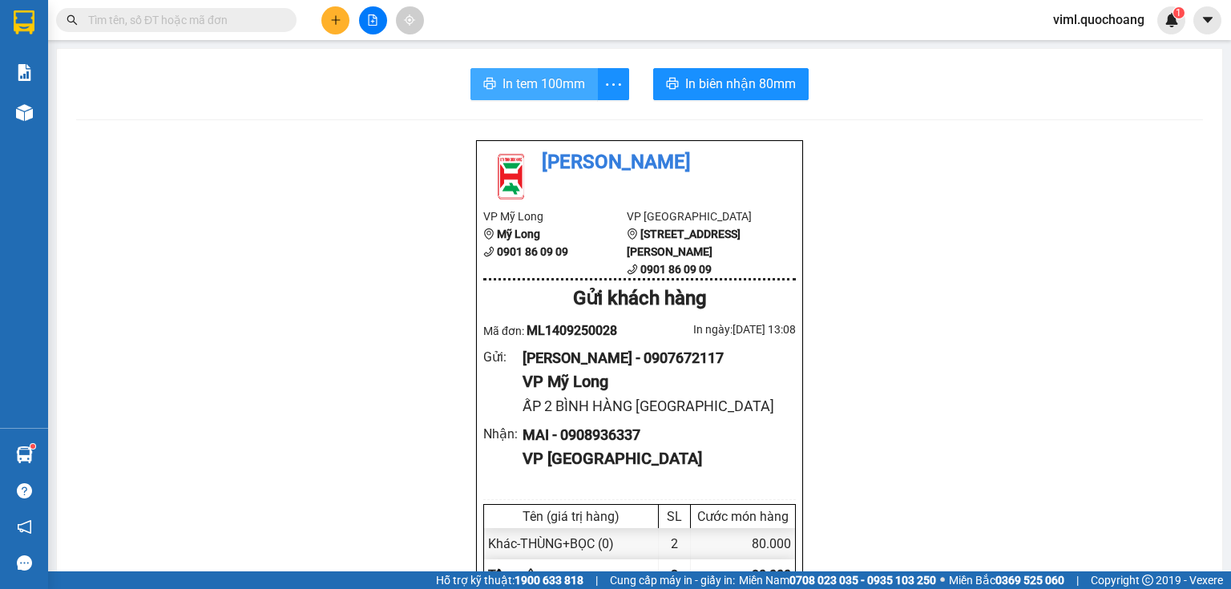
click at [552, 80] on span "In tem 100mm" at bounding box center [543, 84] width 83 height 20
click at [544, 80] on span "In tem 100mm" at bounding box center [543, 84] width 83 height 20
click at [330, 18] on icon "plus" at bounding box center [335, 19] width 11 height 11
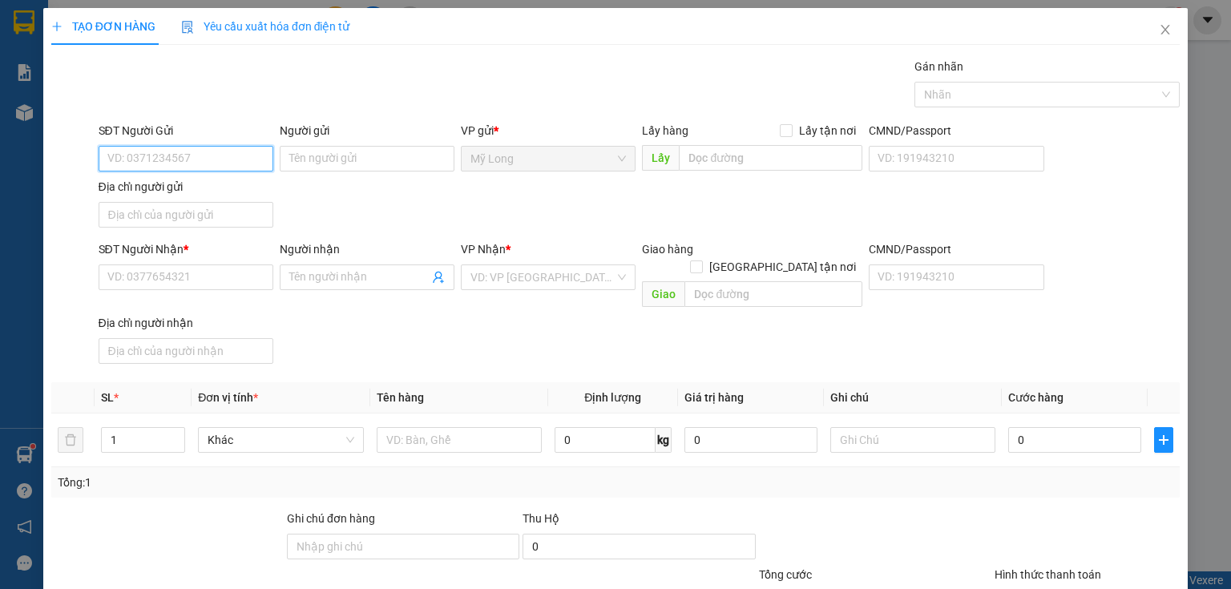
click at [211, 163] on input "SĐT Người Gửi" at bounding box center [186, 159] width 175 height 26
click at [214, 193] on div "0909915867 - [PERSON_NAME] THẮM" at bounding box center [203, 190] width 192 height 18
type input "0909915867"
type input "[PERSON_NAME] THẮM"
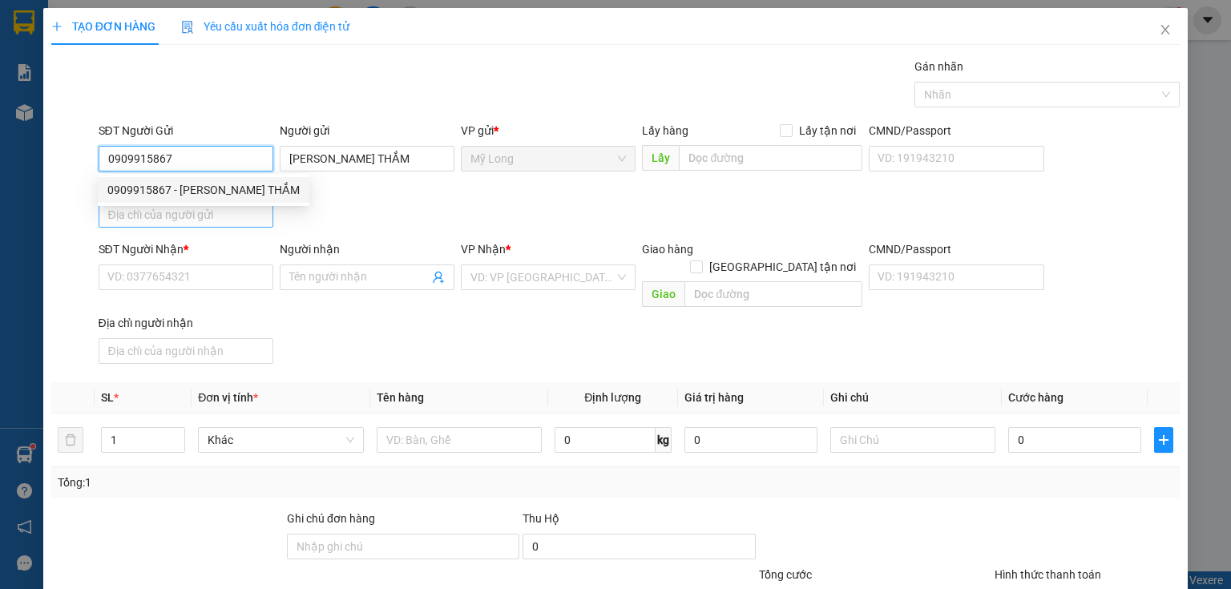
type input "0909915867"
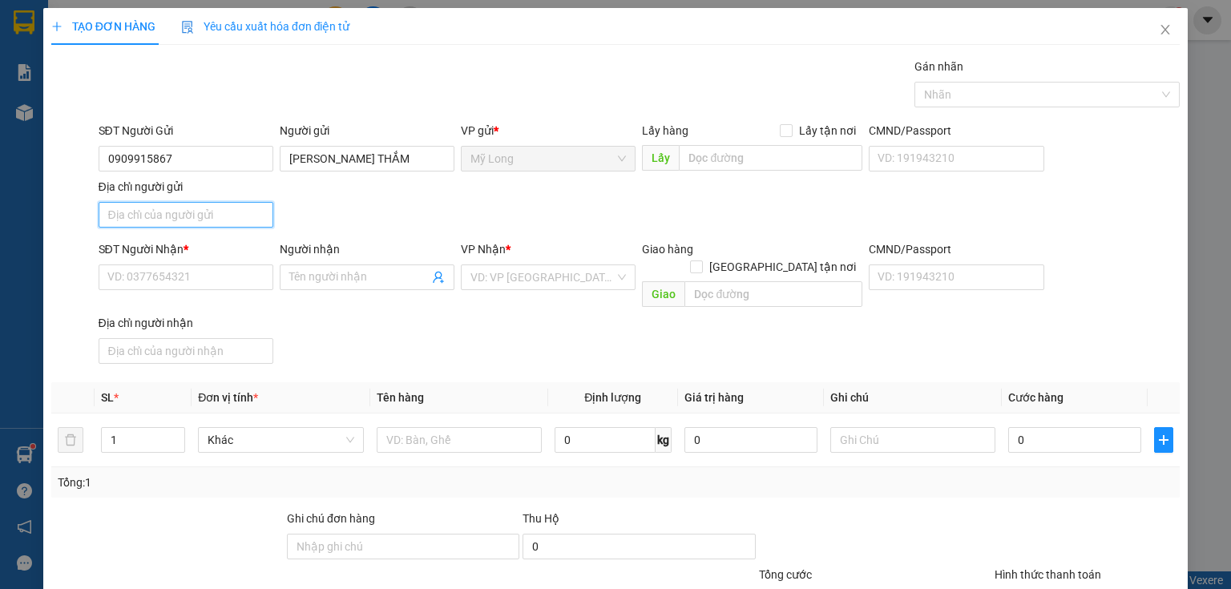
click at [208, 219] on input "Địa chỉ người gửi" at bounding box center [186, 215] width 175 height 26
type input "TỔ 14 ẤP 4 [GEOGRAPHIC_DATA]"
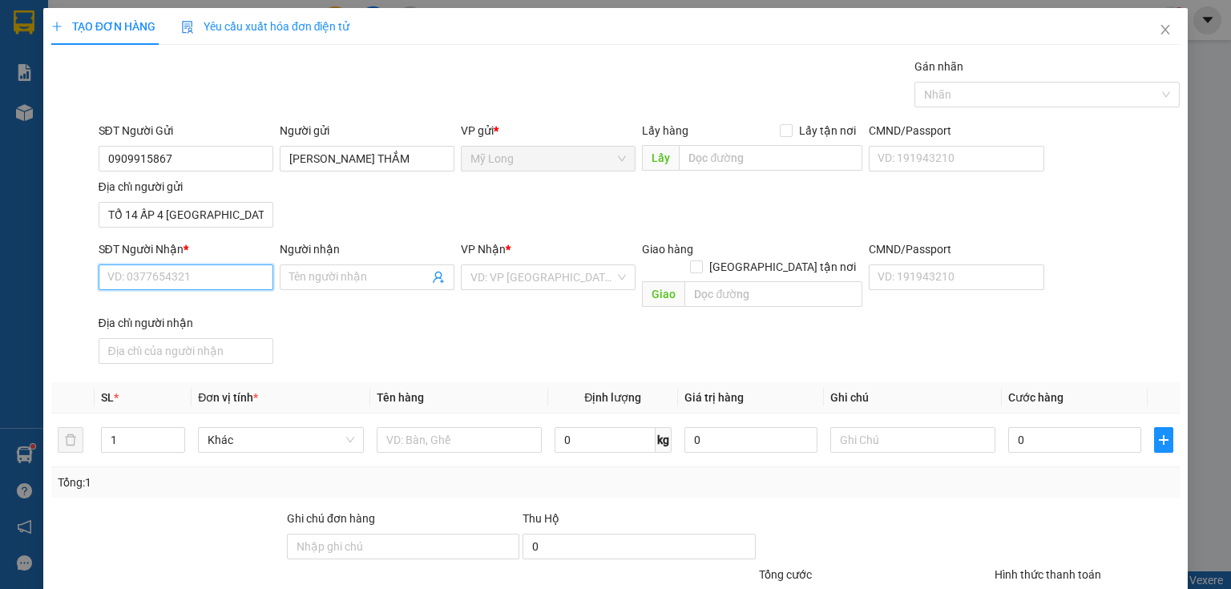
click at [201, 279] on input "SĐT Người Nhận *" at bounding box center [186, 277] width 175 height 26
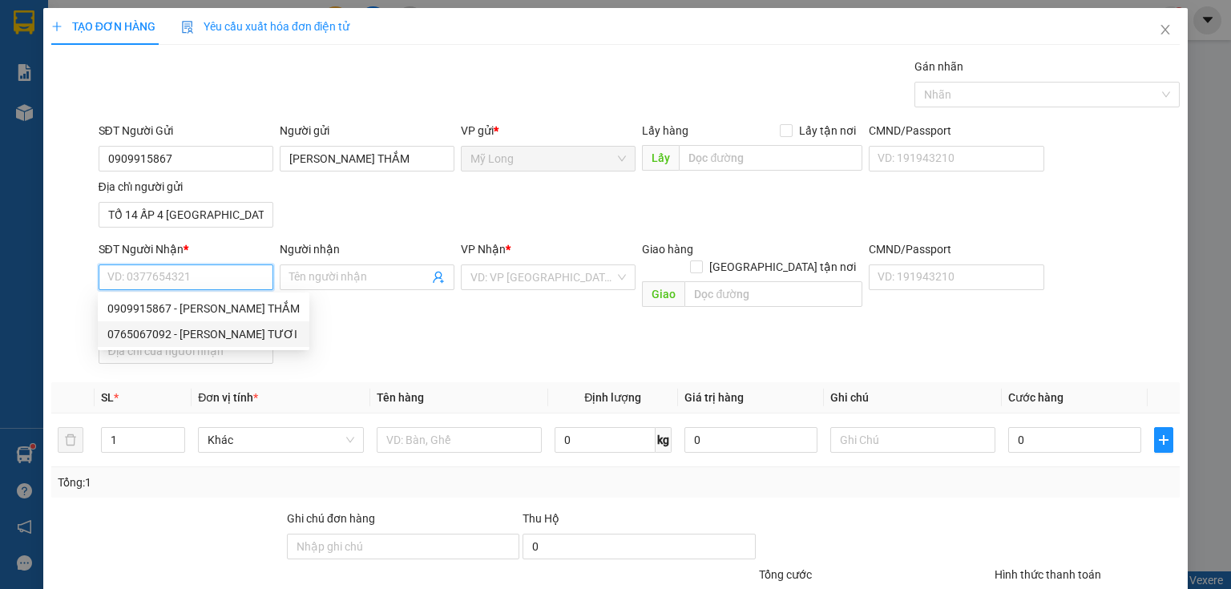
click at [231, 336] on div "0765067092 - [PERSON_NAME] TƯƠI" at bounding box center [203, 334] width 192 height 18
type input "0765067092"
type input "[PERSON_NAME] TƯƠI"
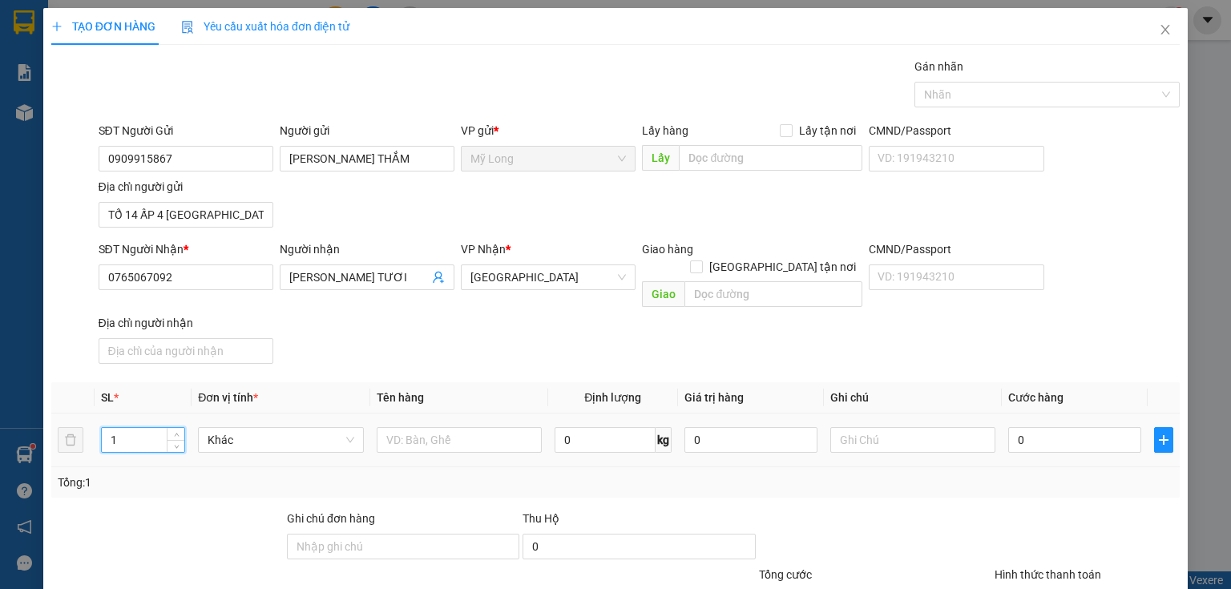
click at [157, 428] on input "1" at bounding box center [143, 440] width 83 height 24
type input "2"
click at [445, 427] on input "text" at bounding box center [459, 440] width 165 height 26
type input "Y"
type input "THÙNG"
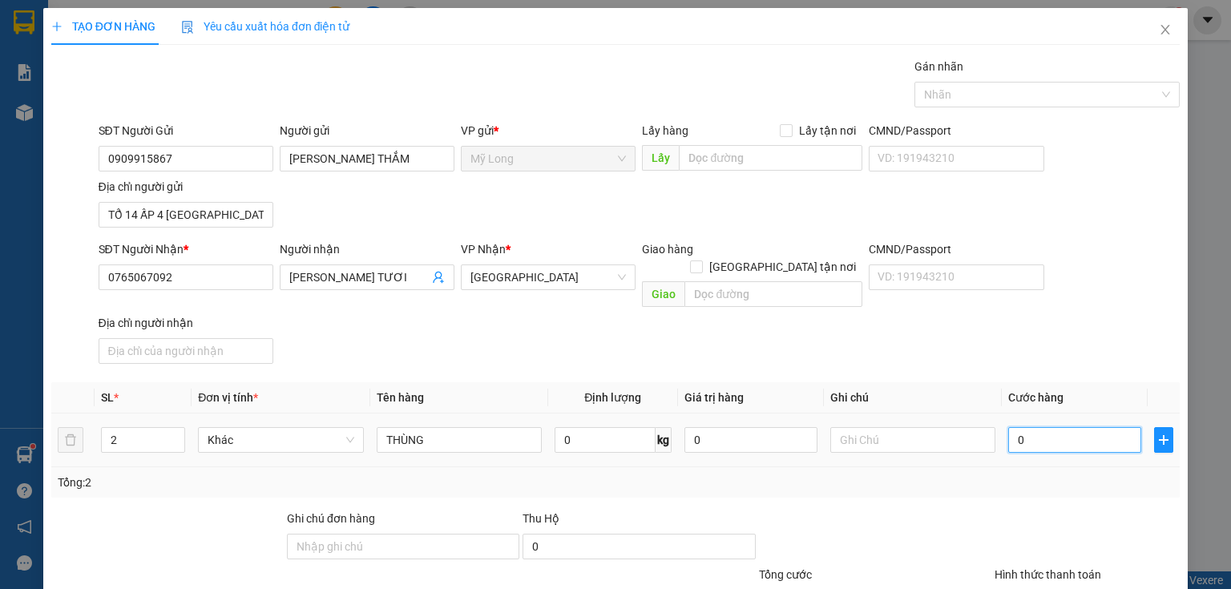
click at [1057, 427] on input "0" at bounding box center [1074, 440] width 133 height 26
type input "6"
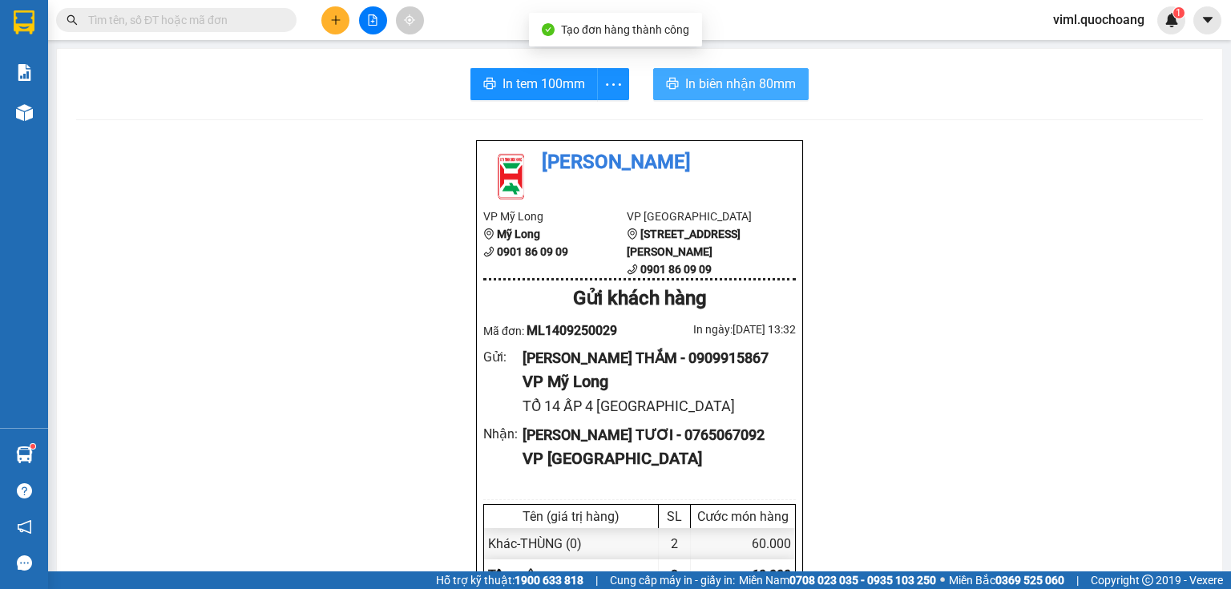
click at [695, 91] on span "In biên nhận 80mm" at bounding box center [740, 84] width 111 height 20
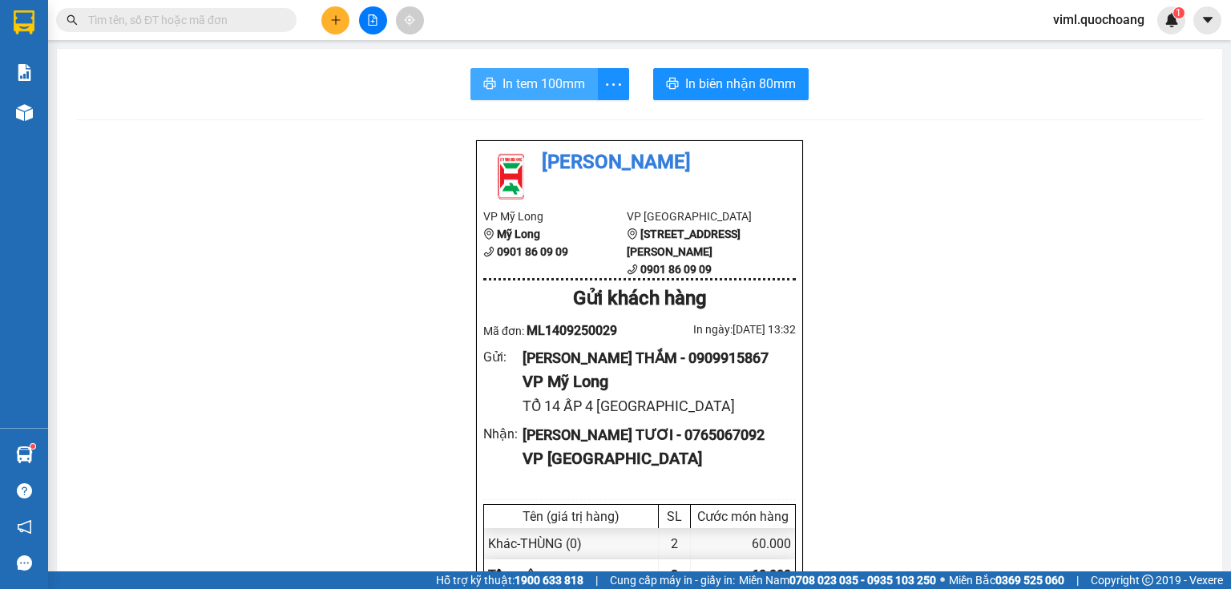
click at [554, 93] on span "In tem 100mm" at bounding box center [543, 84] width 83 height 20
click at [330, 20] on icon "plus" at bounding box center [335, 19] width 11 height 11
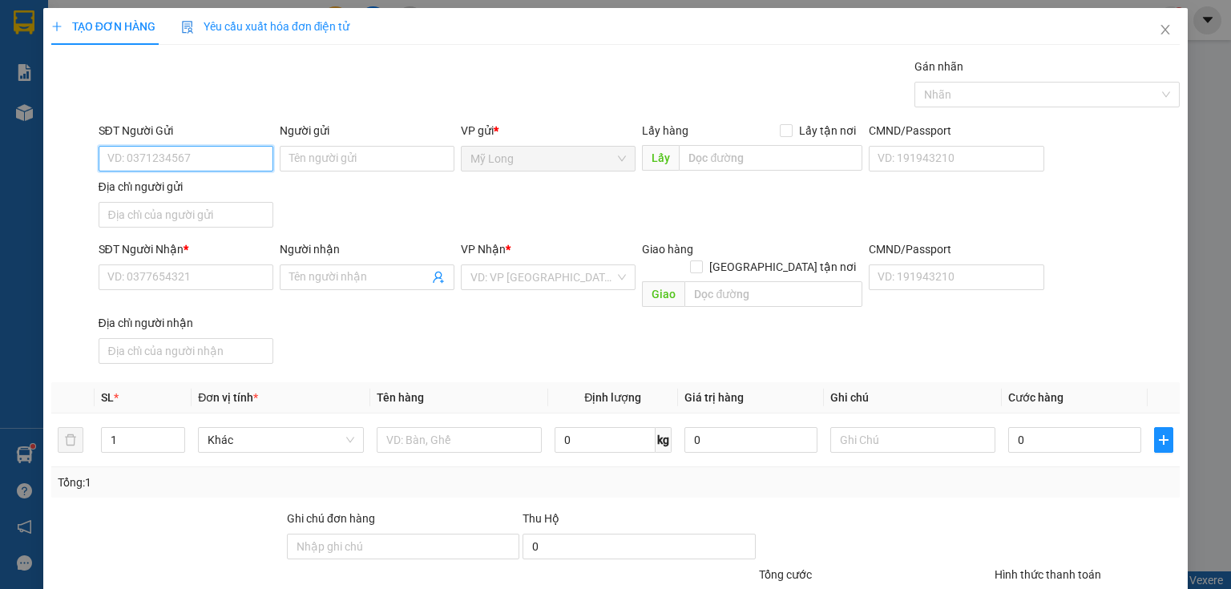
click at [222, 163] on input "SĐT Người Gửi" at bounding box center [186, 159] width 175 height 26
click at [232, 164] on input "SĐT Người Gửi" at bounding box center [186, 159] width 175 height 26
type input "0917303371"
click at [214, 189] on div "0917303371 - [PERSON_NAME]" at bounding box center [186, 190] width 158 height 18
type input "[PERSON_NAME]"
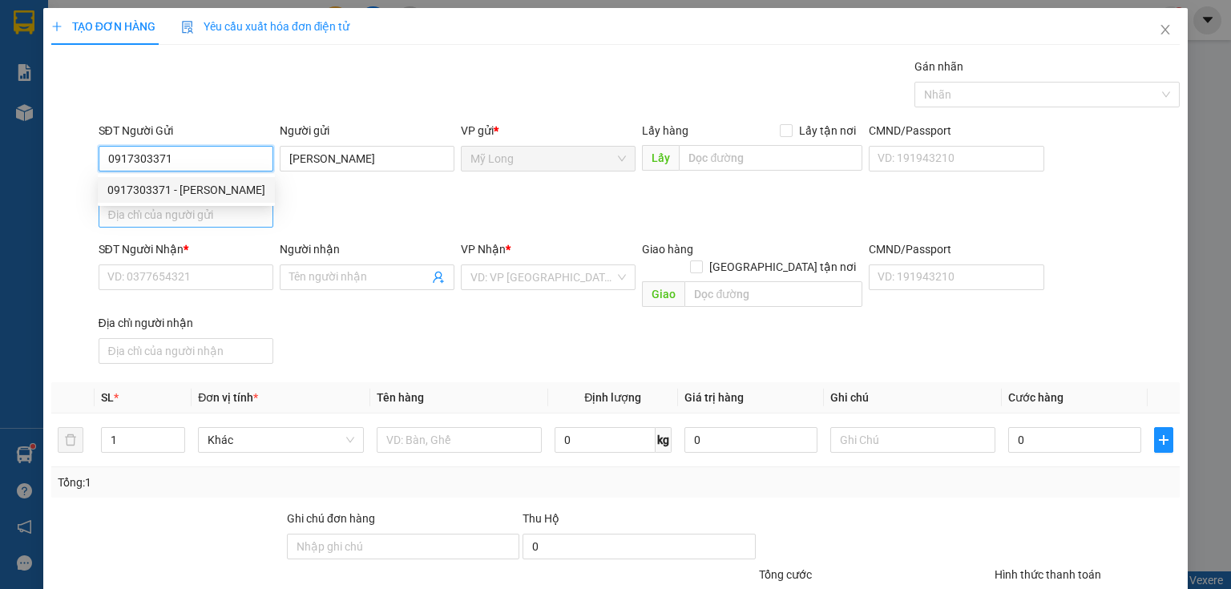
type input "0917303371"
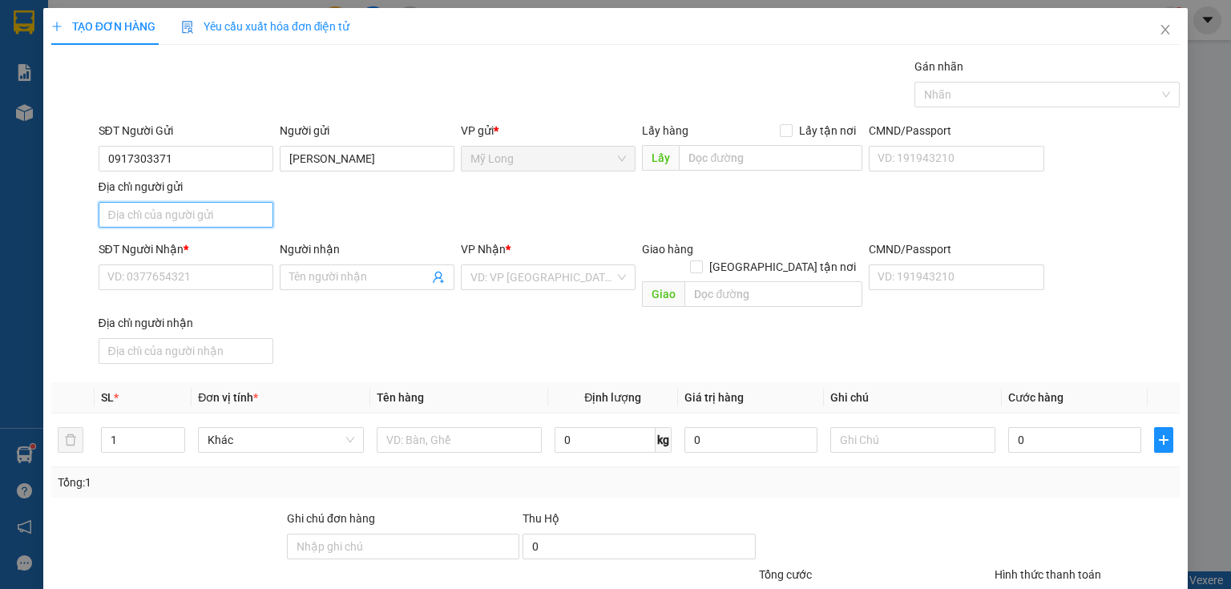
click at [221, 218] on input "Địa chỉ người gửi" at bounding box center [186, 215] width 175 height 26
click at [128, 218] on input "ẤP 1 [GEOGRAPHIC_DATA]" at bounding box center [186, 215] width 175 height 26
type input "ẤP 3 [GEOGRAPHIC_DATA]"
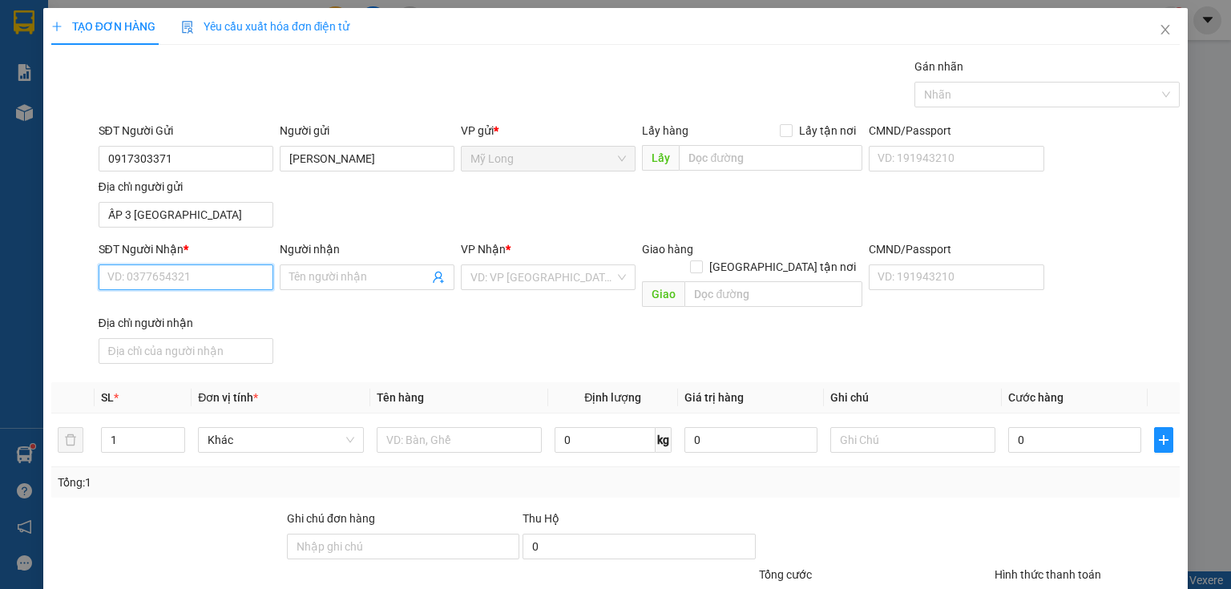
click at [179, 272] on input "SĐT Người Nhận *" at bounding box center [186, 277] width 175 height 26
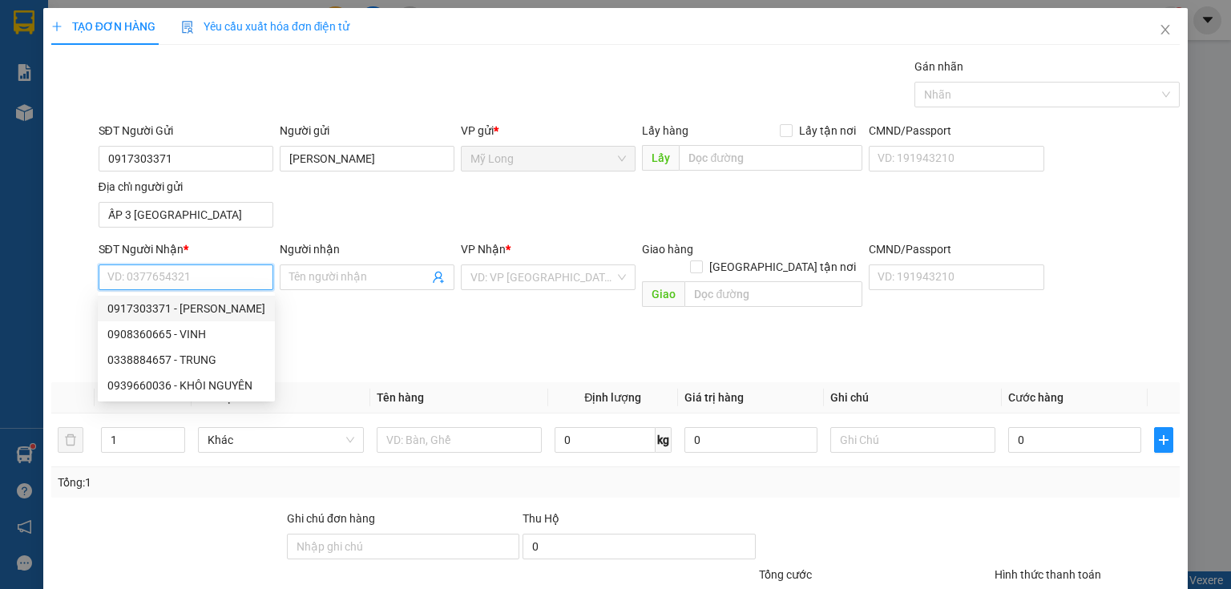
click at [227, 279] on input "SĐT Người Nhận *" at bounding box center [186, 277] width 175 height 26
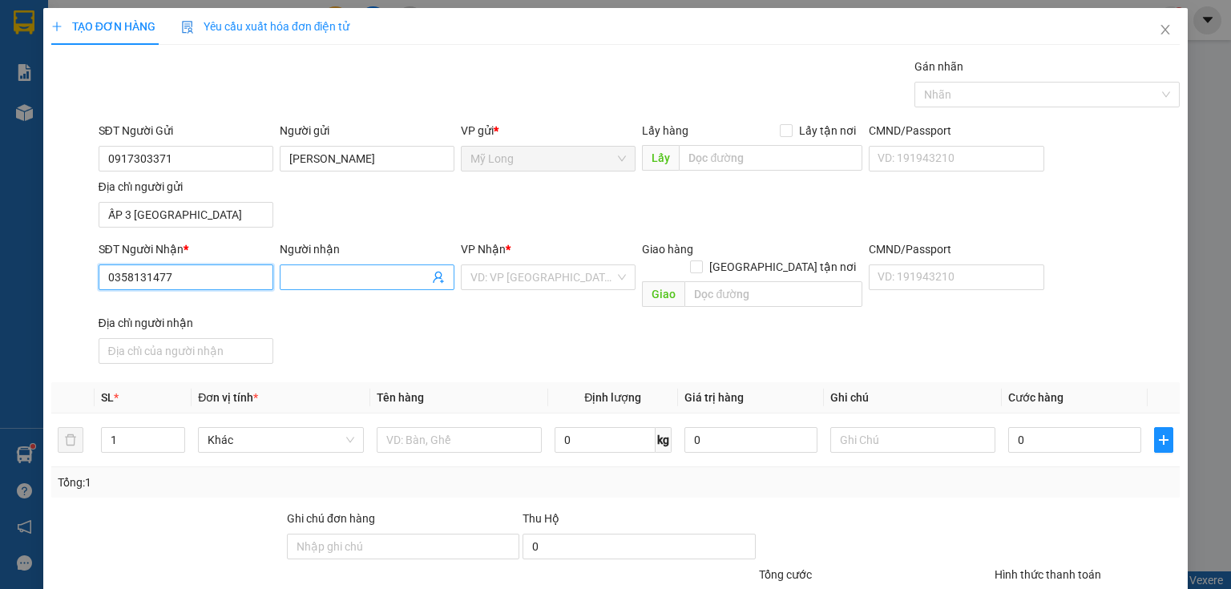
type input "0358131477"
click at [312, 277] on input "Người nhận" at bounding box center [358, 277] width 139 height 18
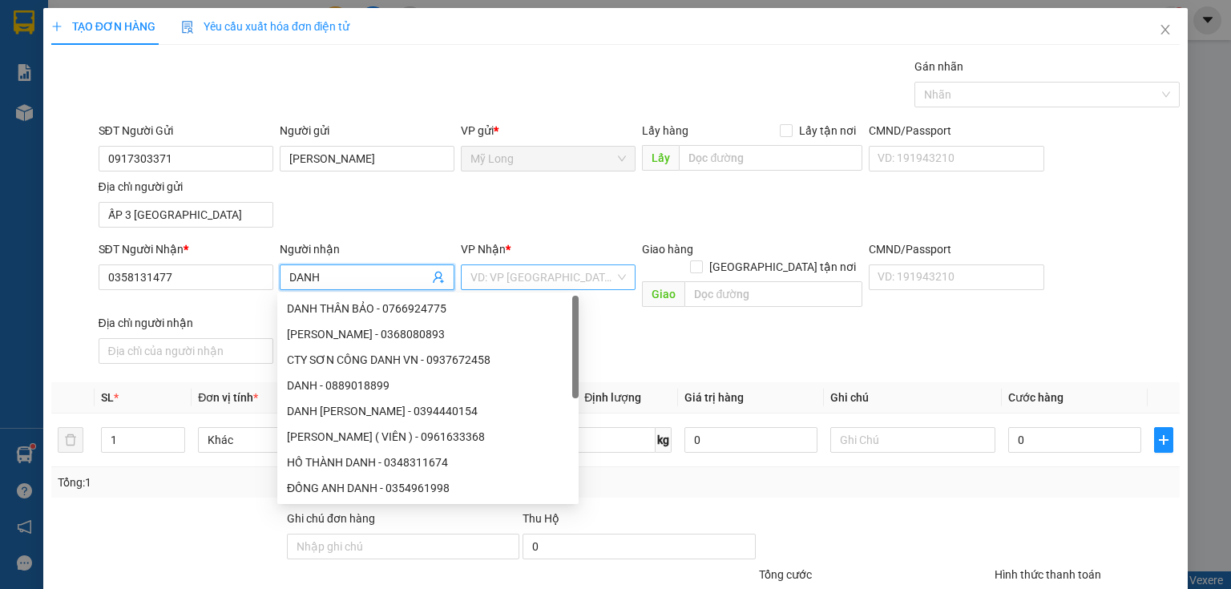
type input "DANH"
click at [514, 286] on input "search" at bounding box center [542, 277] width 144 height 24
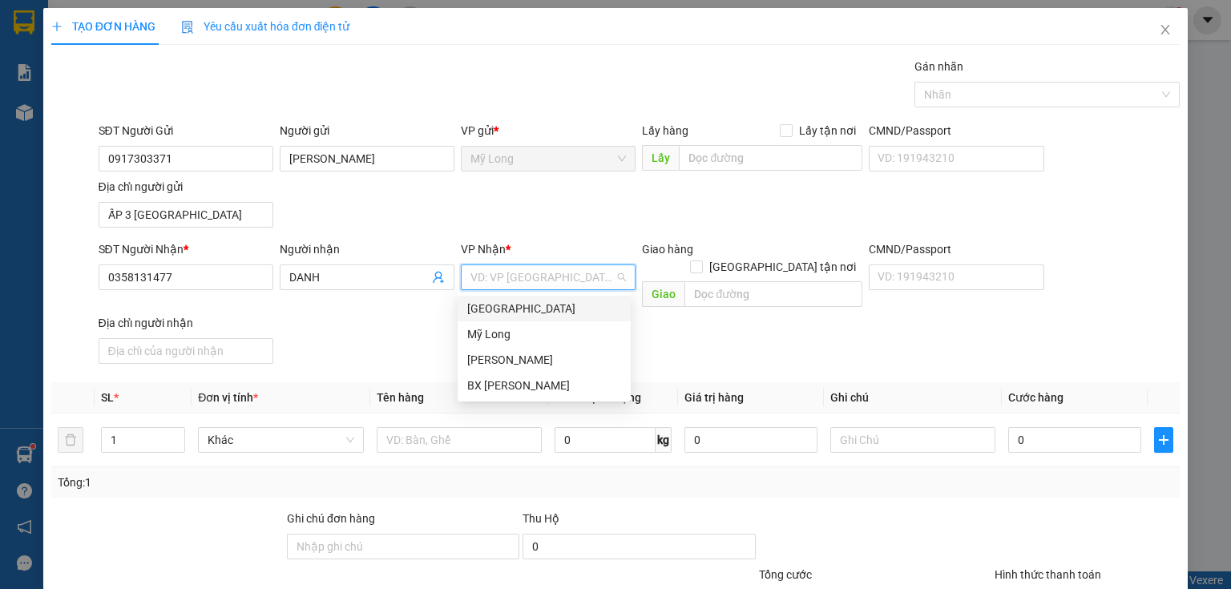
click at [518, 301] on div "[GEOGRAPHIC_DATA]" at bounding box center [544, 309] width 154 height 18
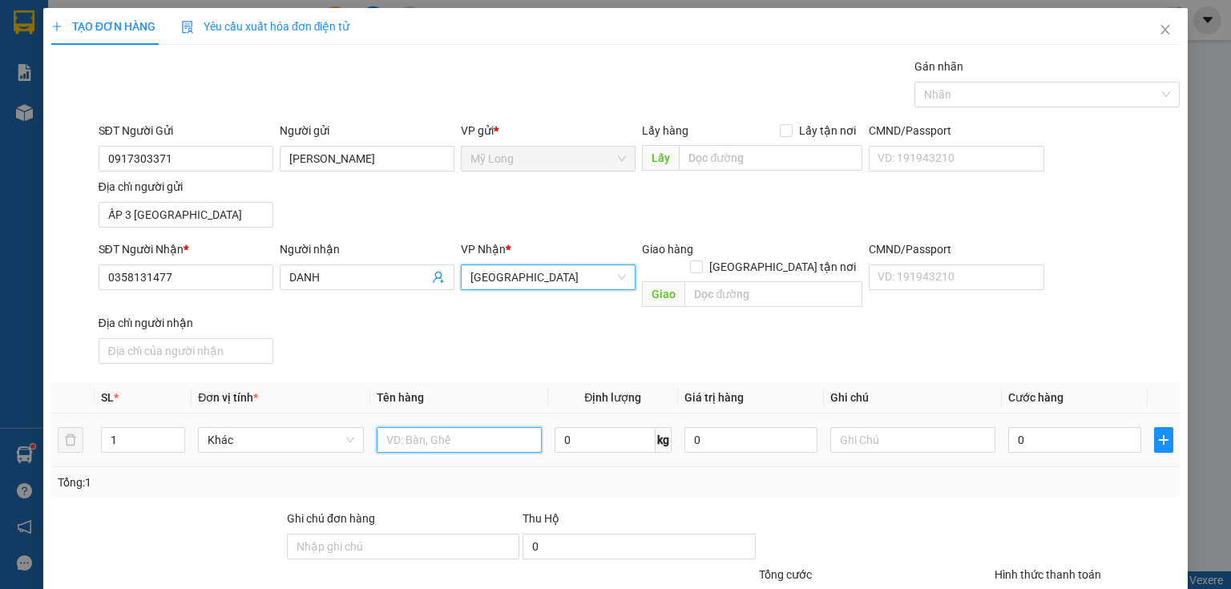
click at [483, 427] on input "text" at bounding box center [459, 440] width 165 height 26
type input "THÙNG"
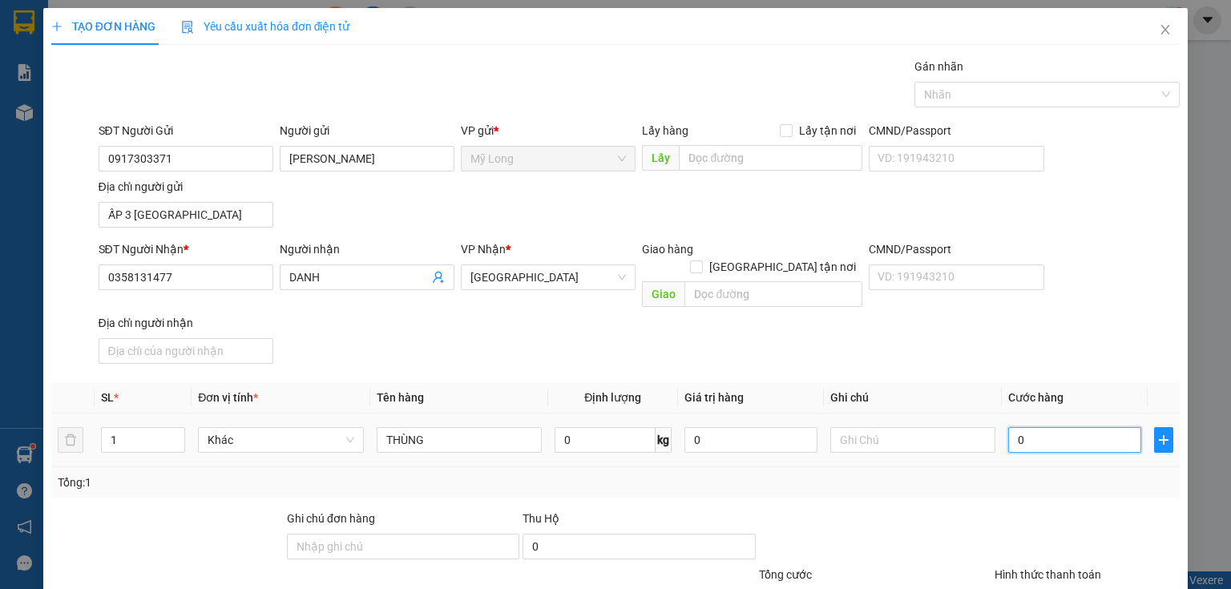
click at [1032, 427] on input "0" at bounding box center [1074, 440] width 133 height 26
type input "3"
type input "30"
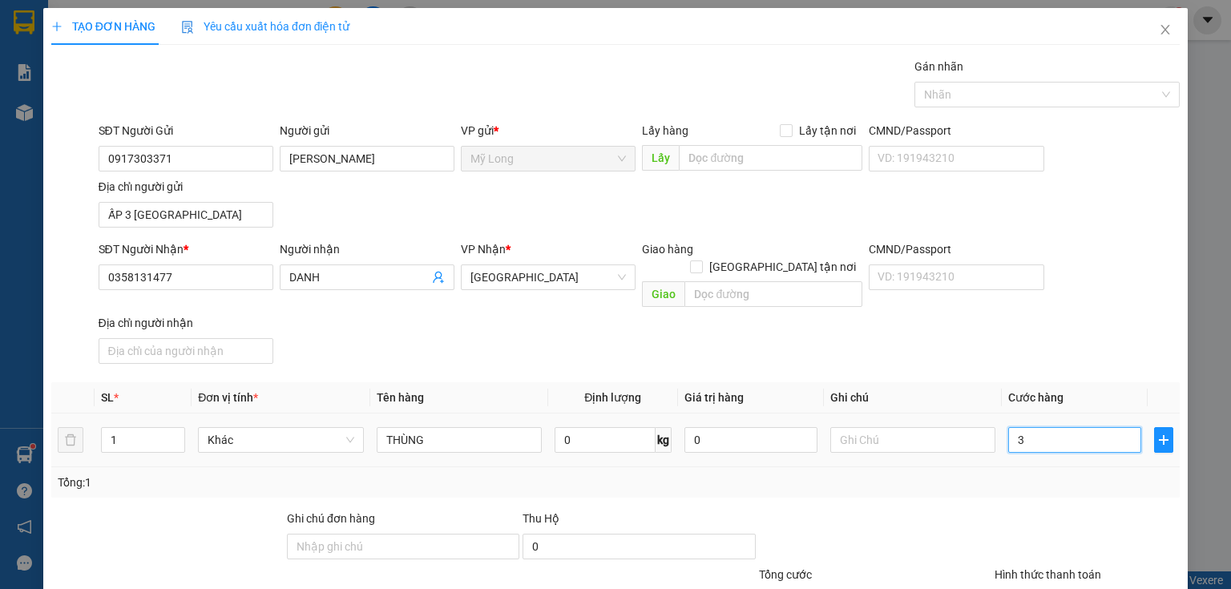
type input "30"
click at [827, 566] on div "Tổng cước 30.000" at bounding box center [875, 594] width 232 height 56
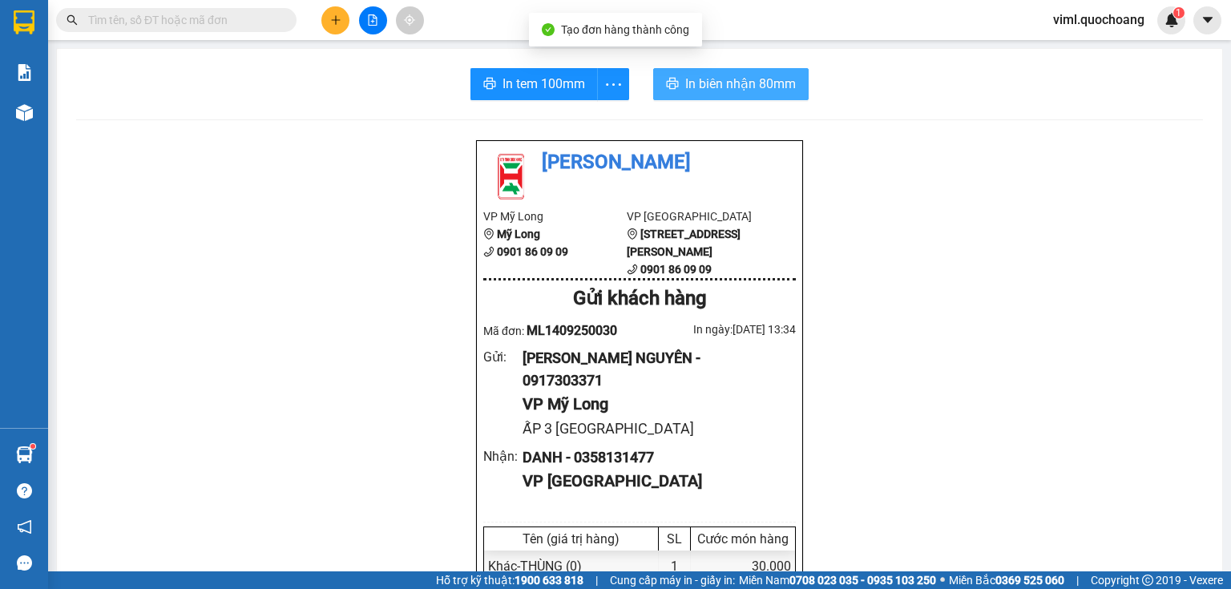
click at [724, 87] on span "In biên nhận 80mm" at bounding box center [740, 84] width 111 height 20
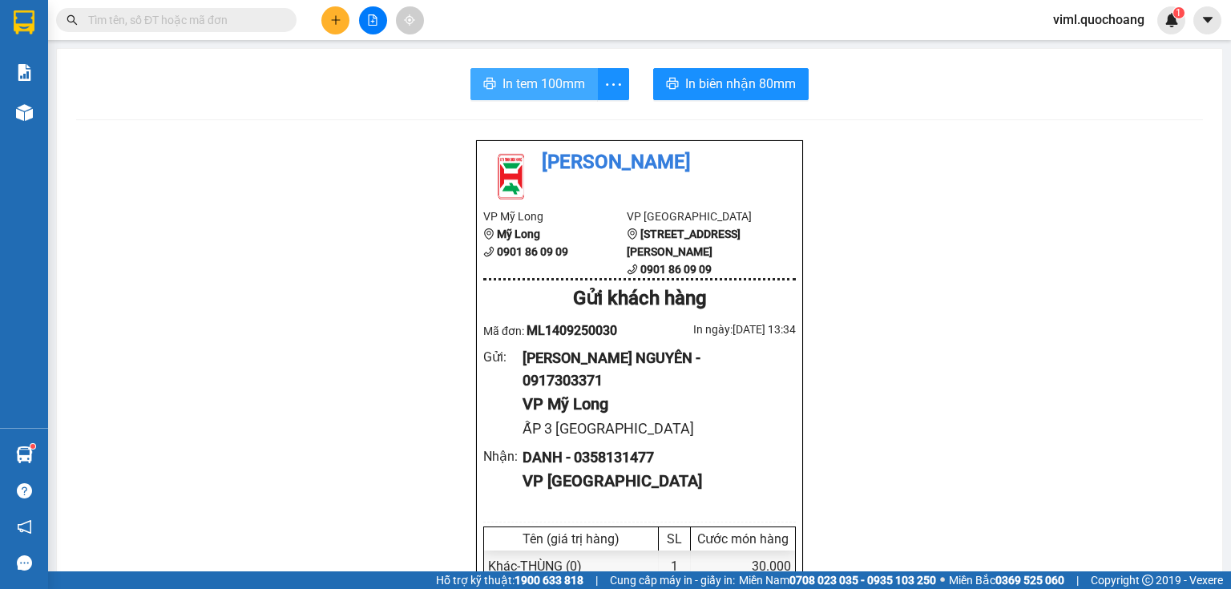
click at [575, 92] on span "In tem 100mm" at bounding box center [543, 84] width 83 height 20
